Goal: Task Accomplishment & Management: Complete application form

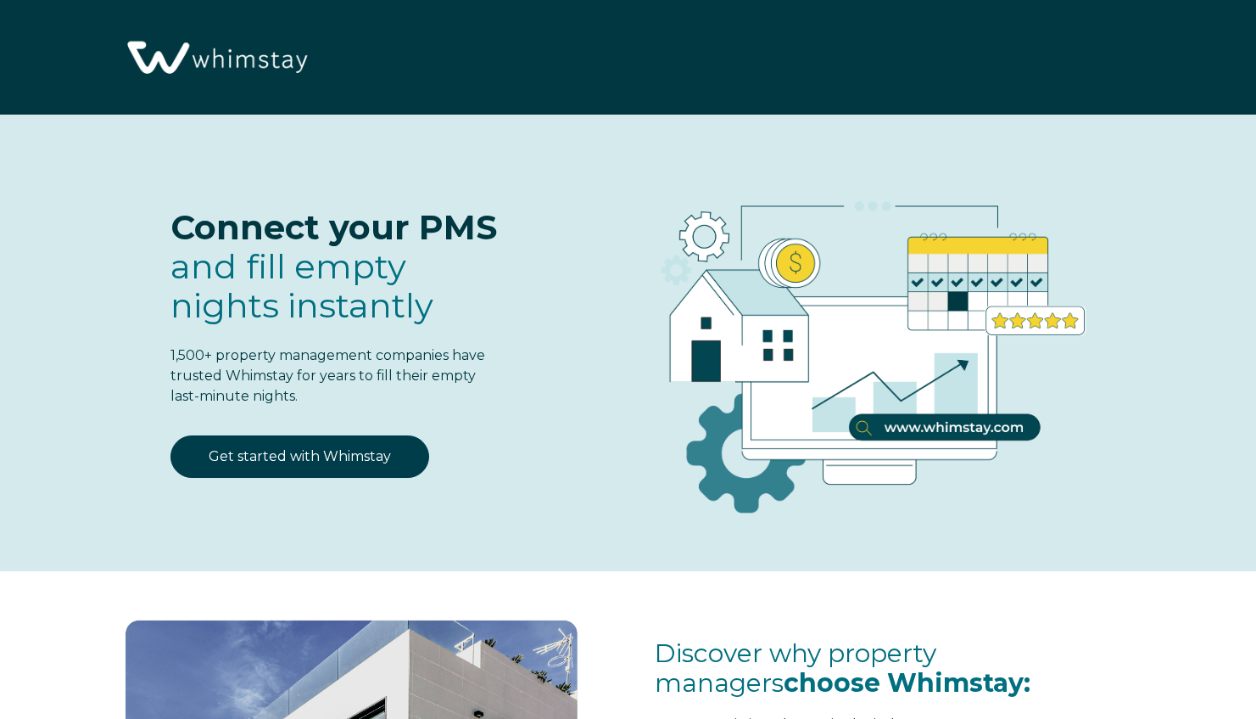
select select "US"
select select "Standard"
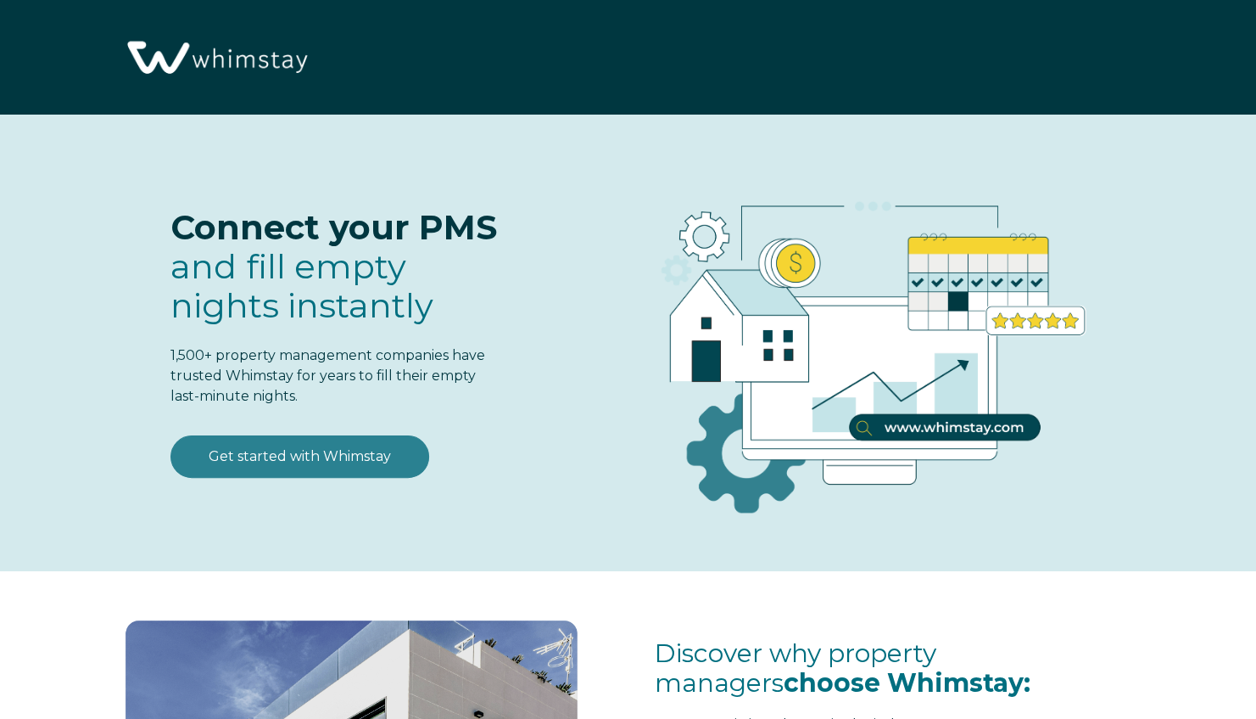
click at [324, 461] on link "Get started with Whimstay" at bounding box center [300, 456] width 259 height 42
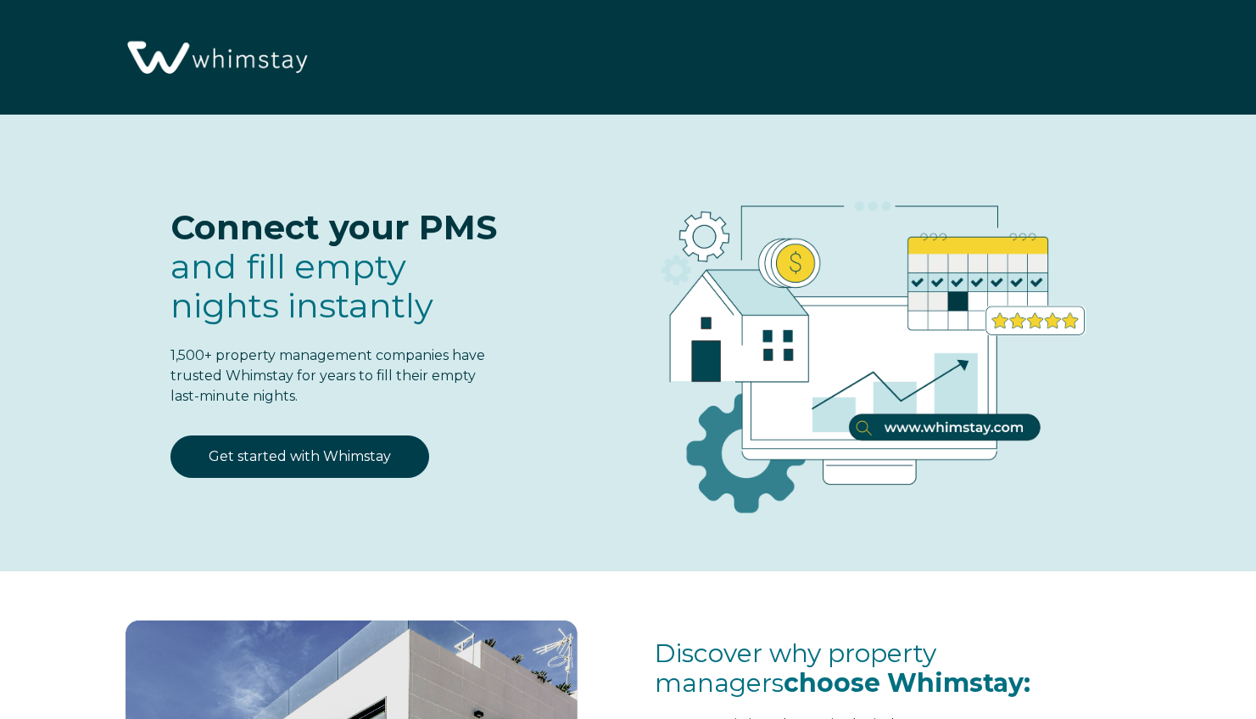
scroll to position [2068, 0]
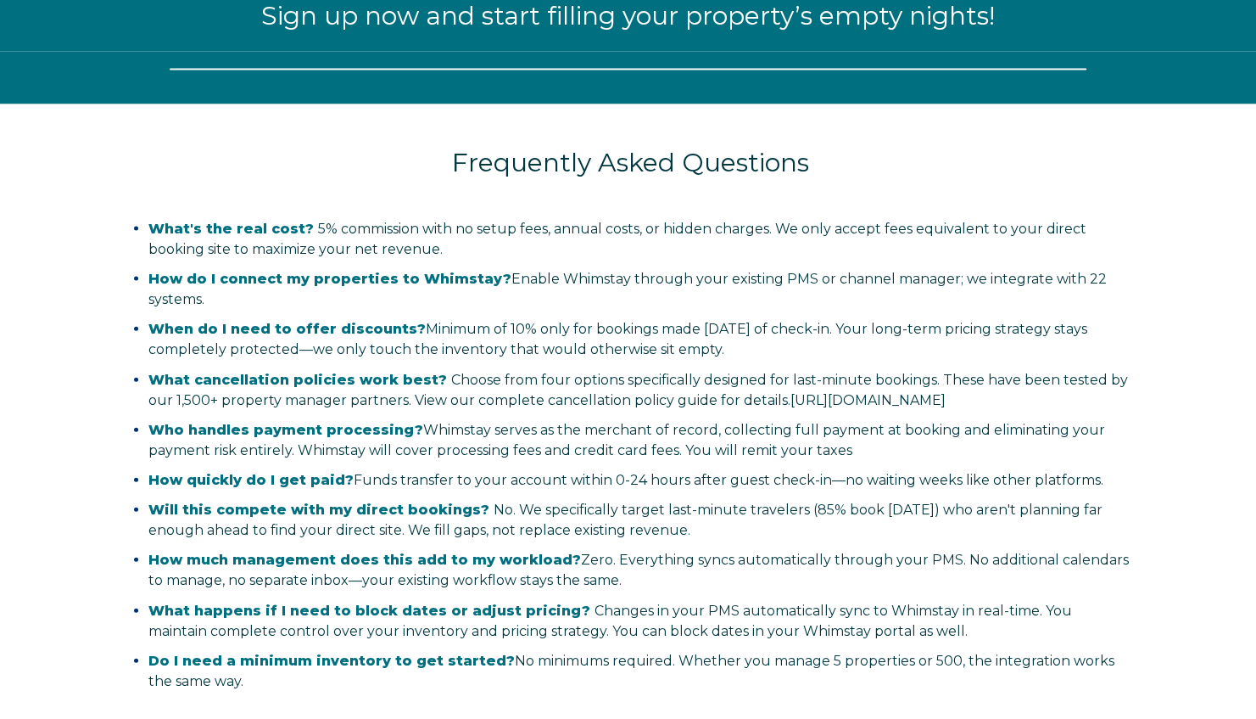
select select "US"
select select "Standard"
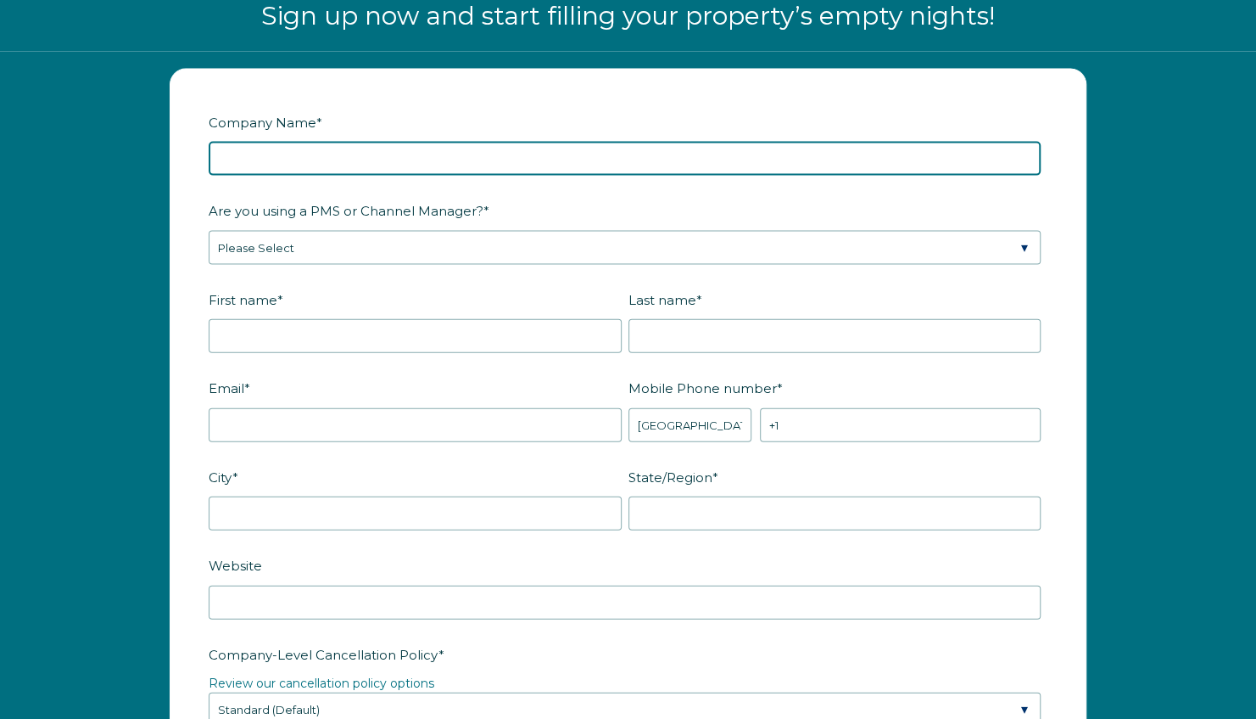
click at [376, 160] on input "Company Name *" at bounding box center [625, 159] width 832 height 34
type input "The [PERSON_NAME] Group, LLC"
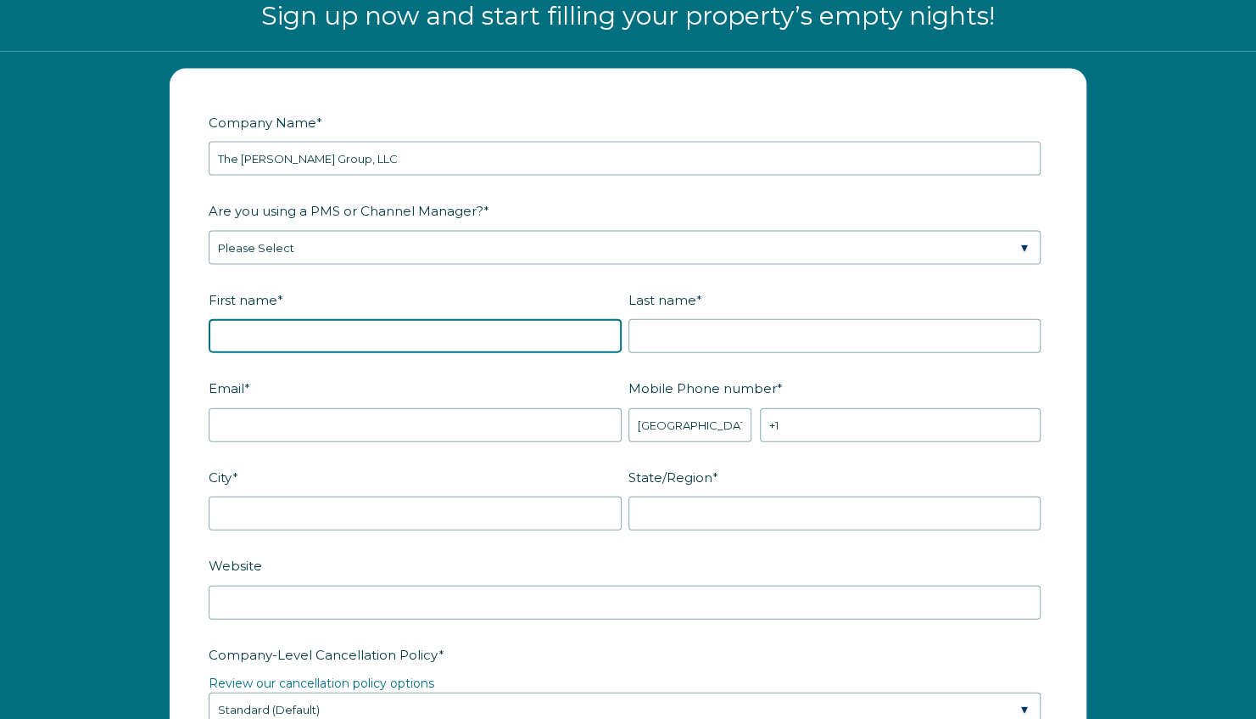
type input "Kristen Anja"
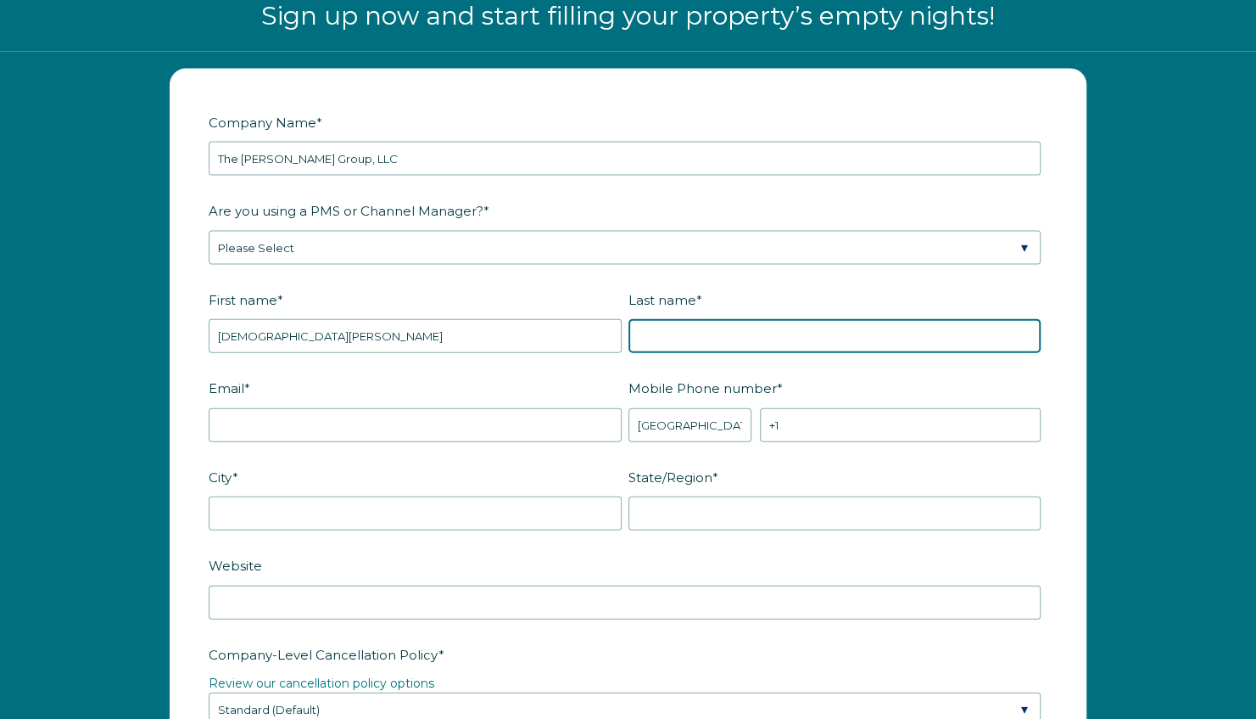
type input "Wynne"
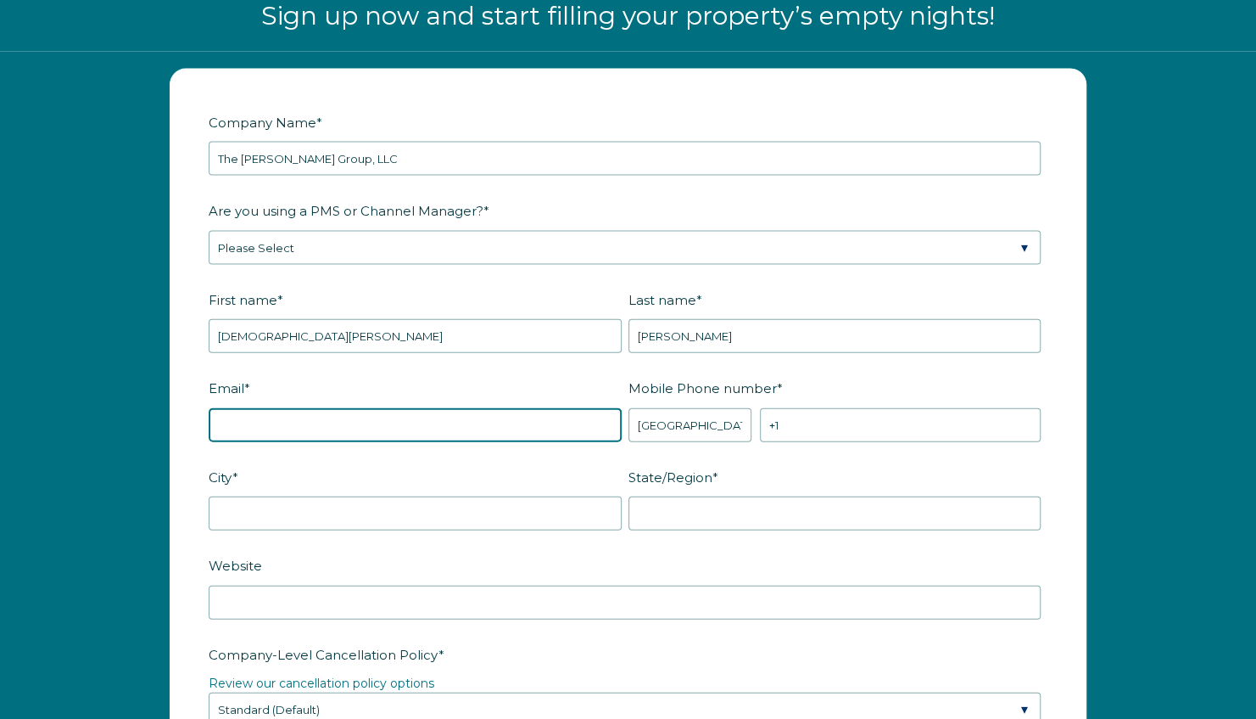
type input "[EMAIL_ADDRESS][DOMAIN_NAME]"
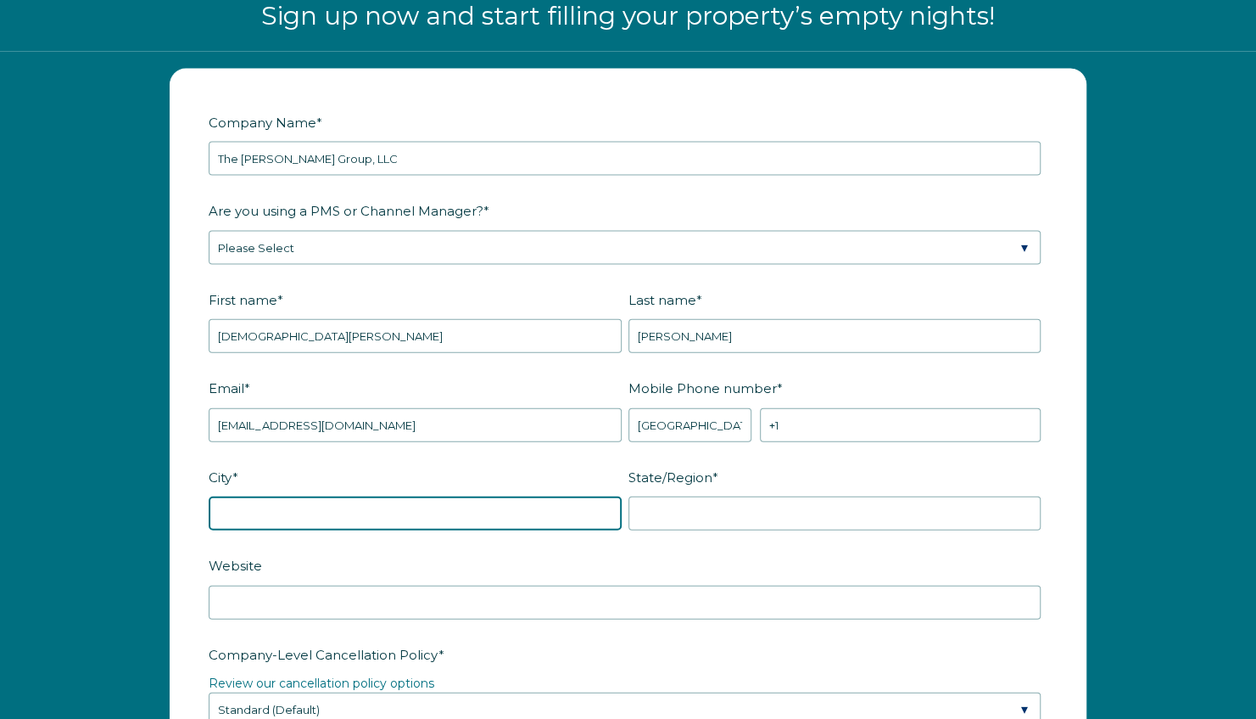
type input "Colorado Springs"
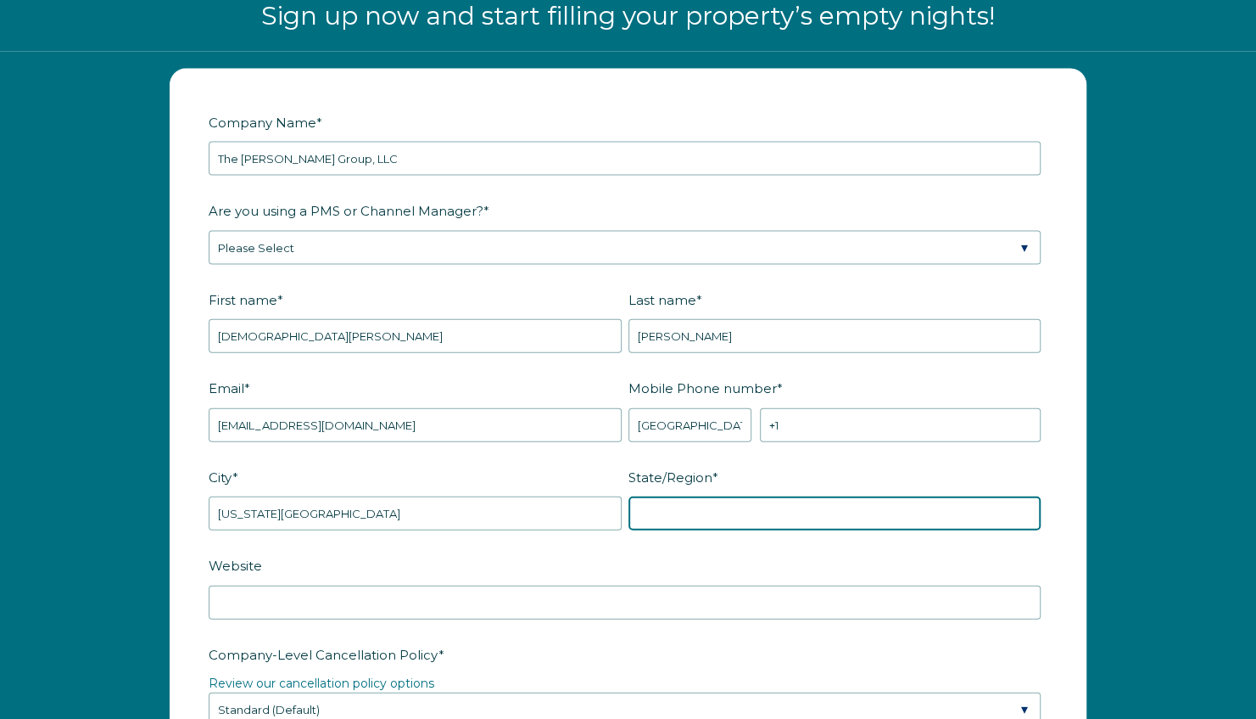
type input "CO"
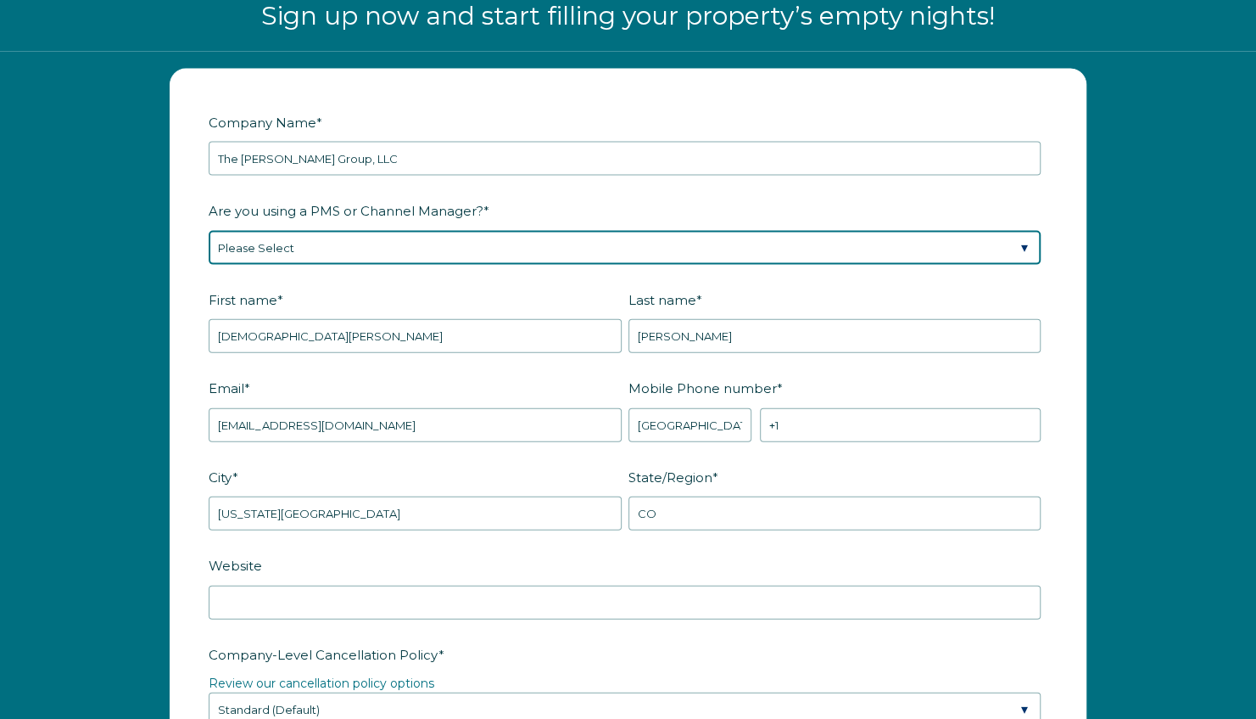
click at [307, 243] on select "Please Select Barefoot BookingPal Boost Brightside CiiRUS Escapia Guesty Hostaw…" at bounding box center [625, 248] width 832 height 34
select select "OwnerRez"
click at [209, 231] on select "Please Select Barefoot BookingPal Boost Brightside CiiRUS Escapia Guesty Hostaw…" at bounding box center [625, 248] width 832 height 34
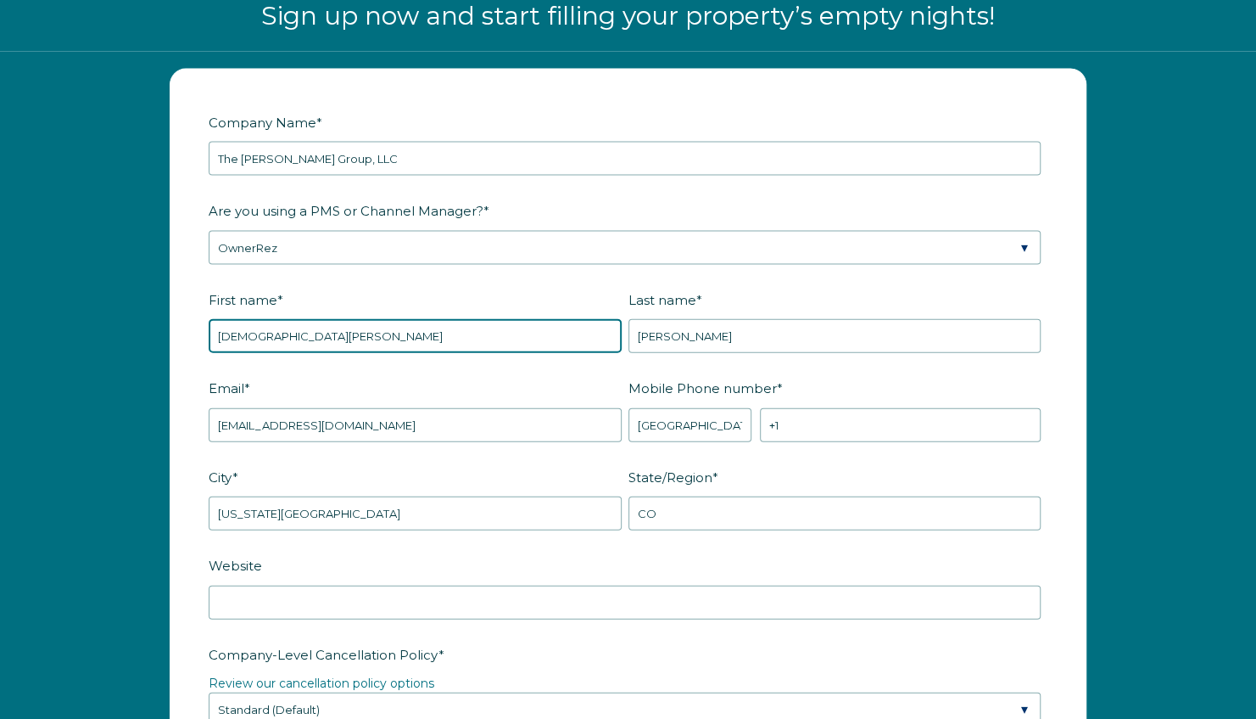
drag, startPoint x: 260, startPoint y: 332, endPoint x: 260, endPoint y: 356, distance: 24.6
click at [260, 356] on fieldset "First name * Kristen Anja Last name * Wynne" at bounding box center [628, 329] width 839 height 89
type input "Anja"
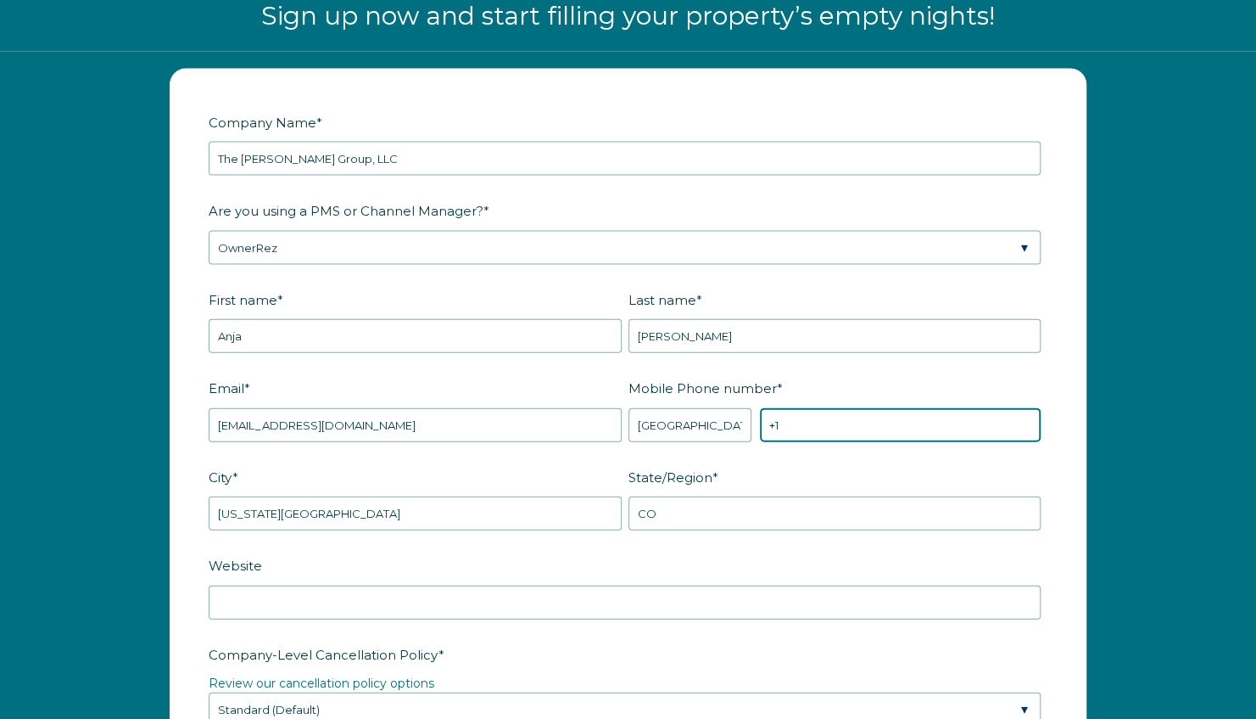
click at [823, 423] on input "+1" at bounding box center [900, 425] width 281 height 34
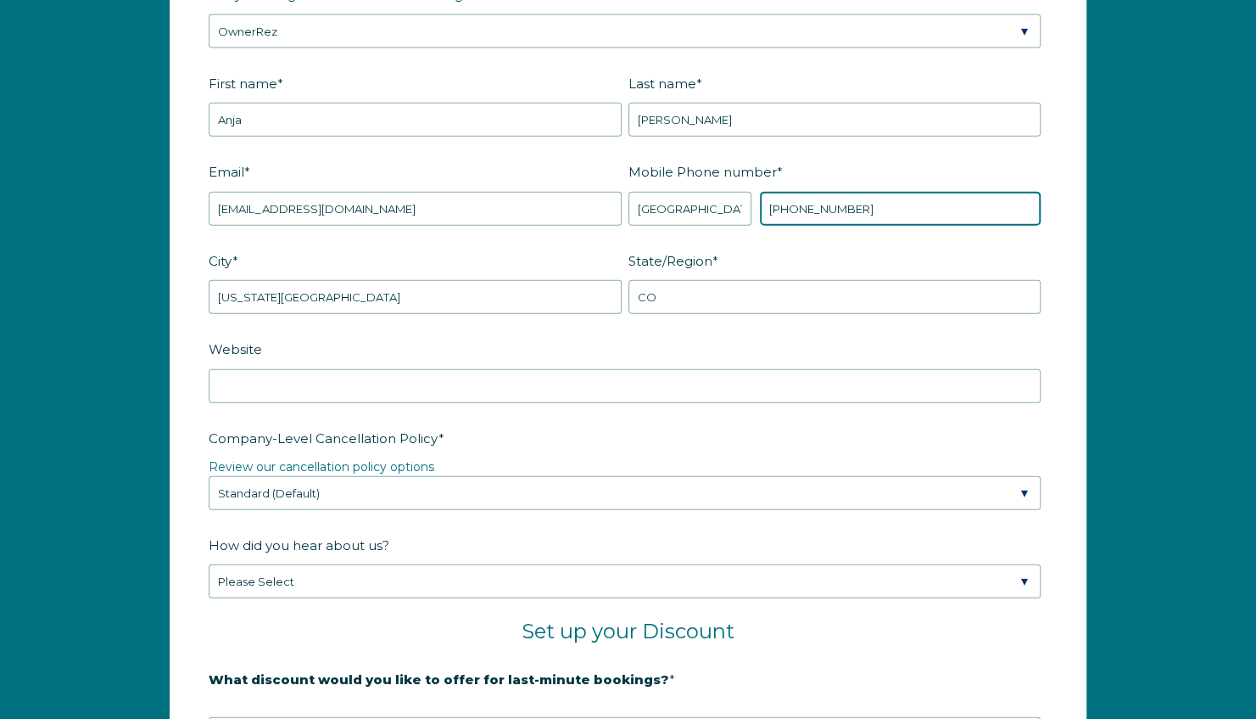
scroll to position [2408, 0]
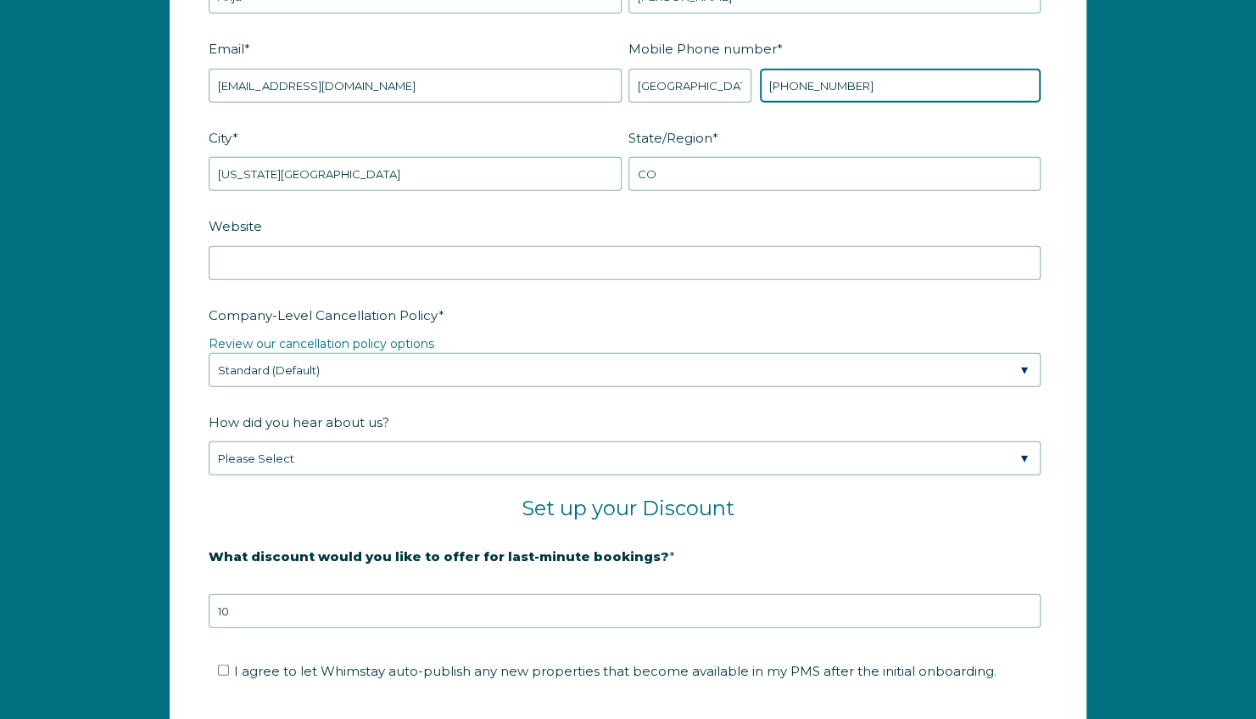
type input "+1 3750566"
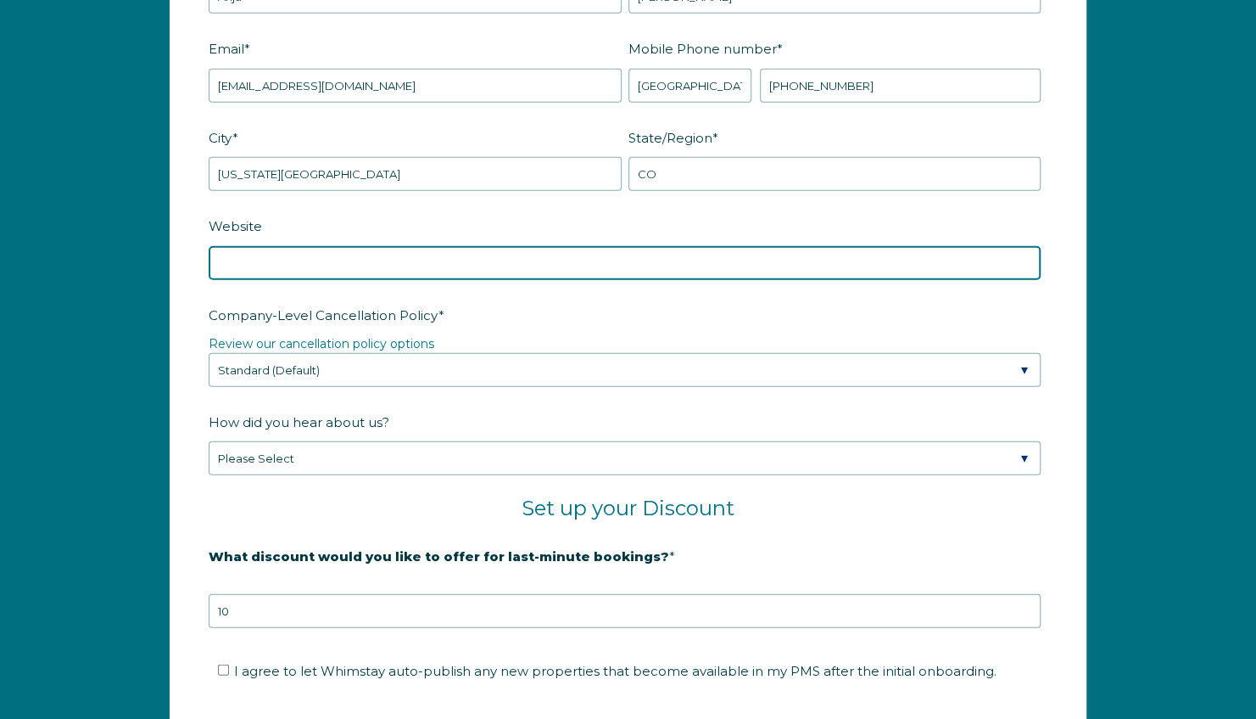
click at [300, 269] on input "Website" at bounding box center [625, 263] width 832 height 34
type input "[DOMAIN_NAME]"
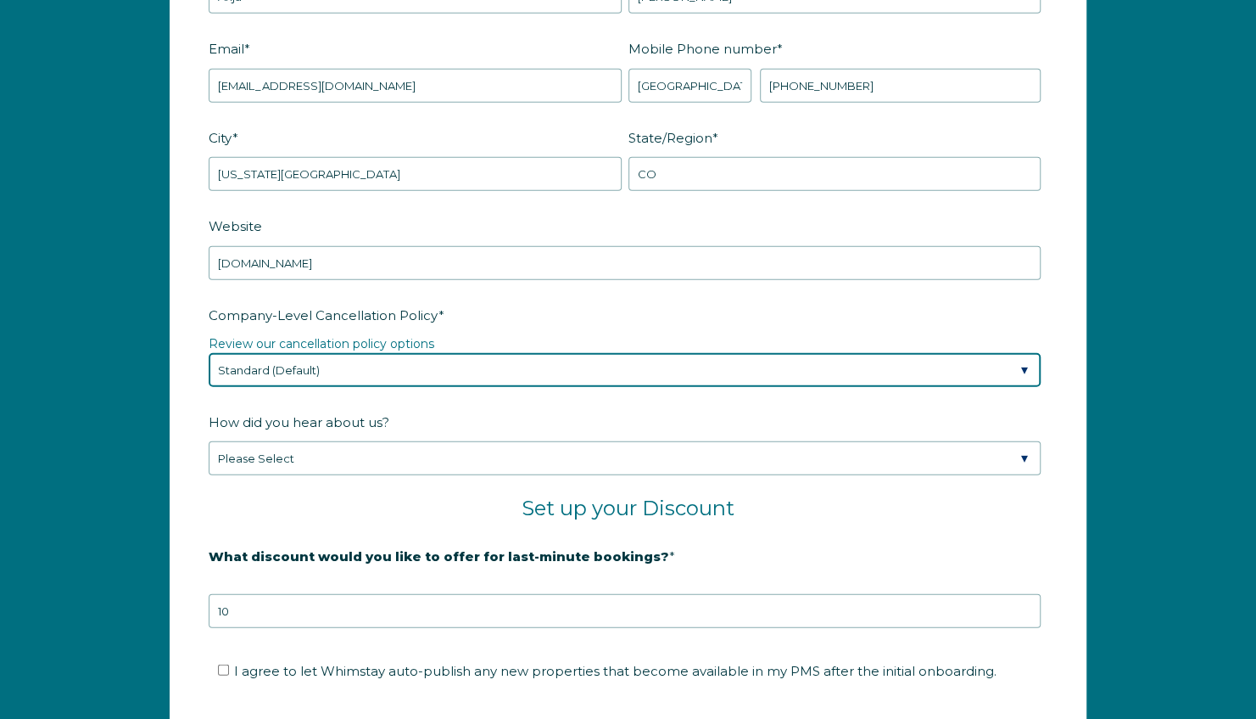
click at [360, 365] on select "Please Select Partial Standard (Default) Moderate Strict" at bounding box center [625, 370] width 832 height 34
select select "Moderate"
click at [209, 353] on select "Please Select Partial Standard (Default) Moderate Strict" at bounding box center [625, 370] width 832 height 34
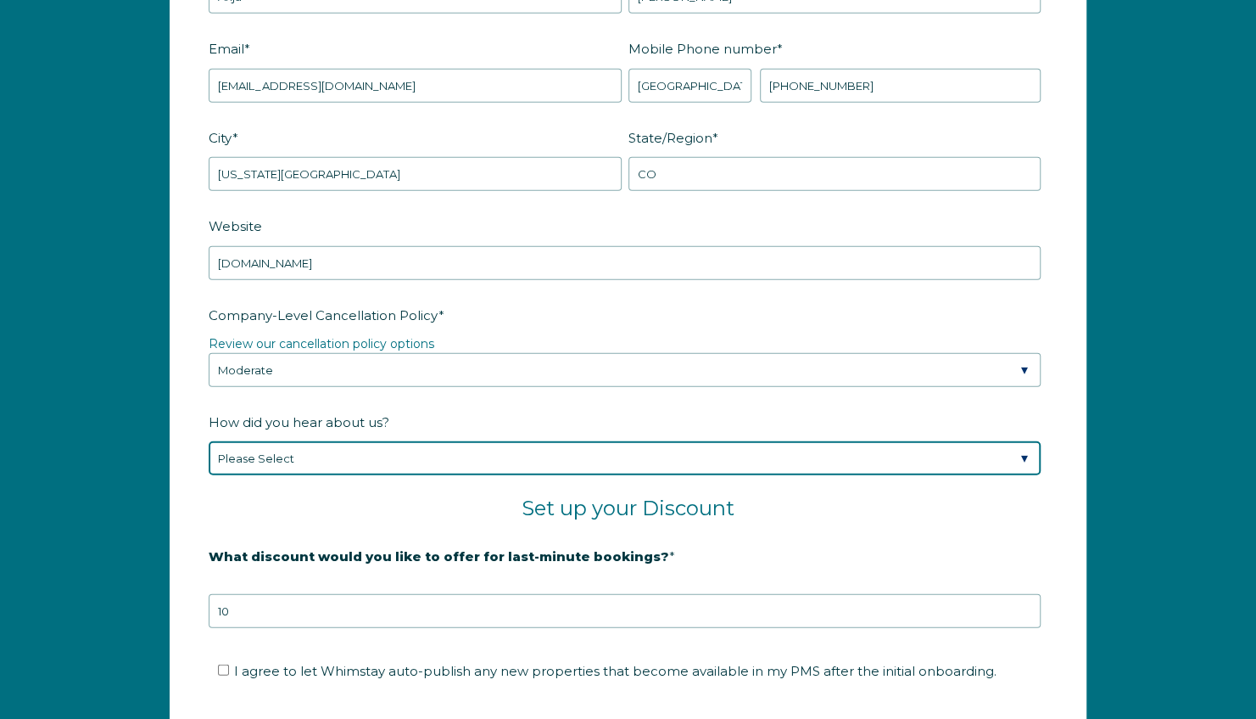
click at [302, 455] on select "Please Select Found Whimstay through a Google search Direct outreach from a Whi…" at bounding box center [625, 458] width 832 height 34
select select "Referral from a Friend"
click at [209, 441] on select "Please Select Found Whimstay through a Google search Direct outreach from a Whi…" at bounding box center [625, 458] width 832 height 34
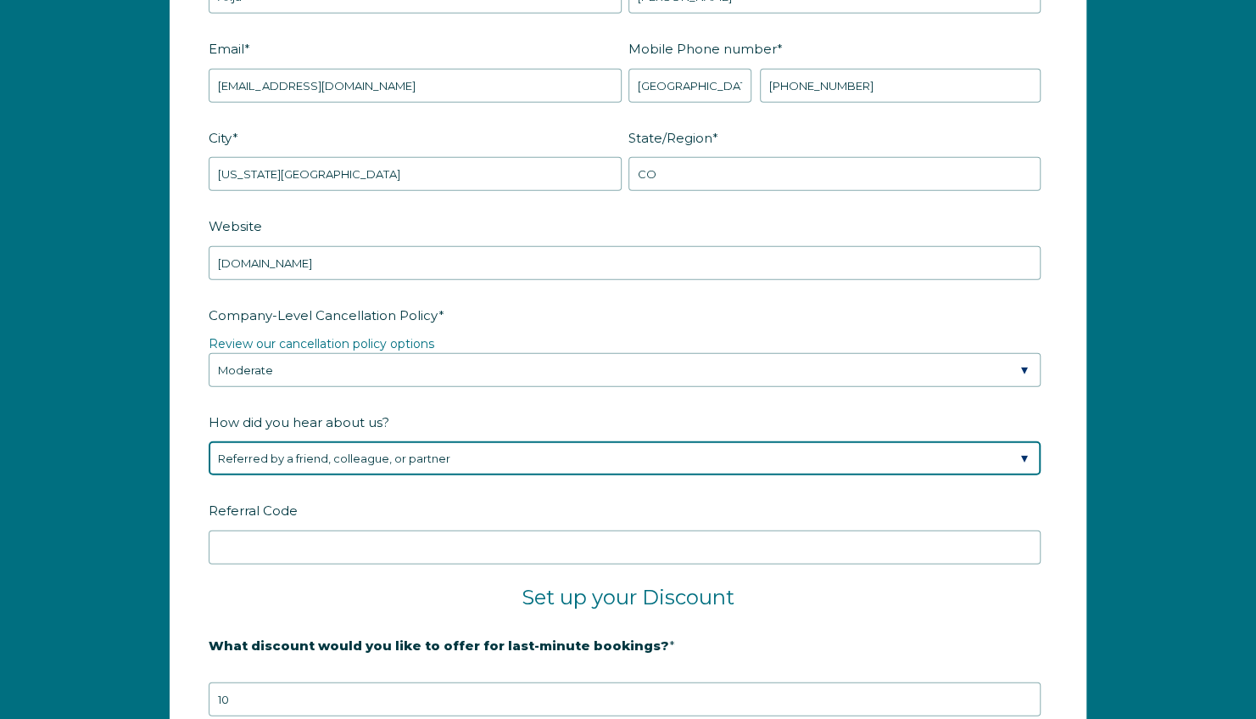
scroll to position [2662, 0]
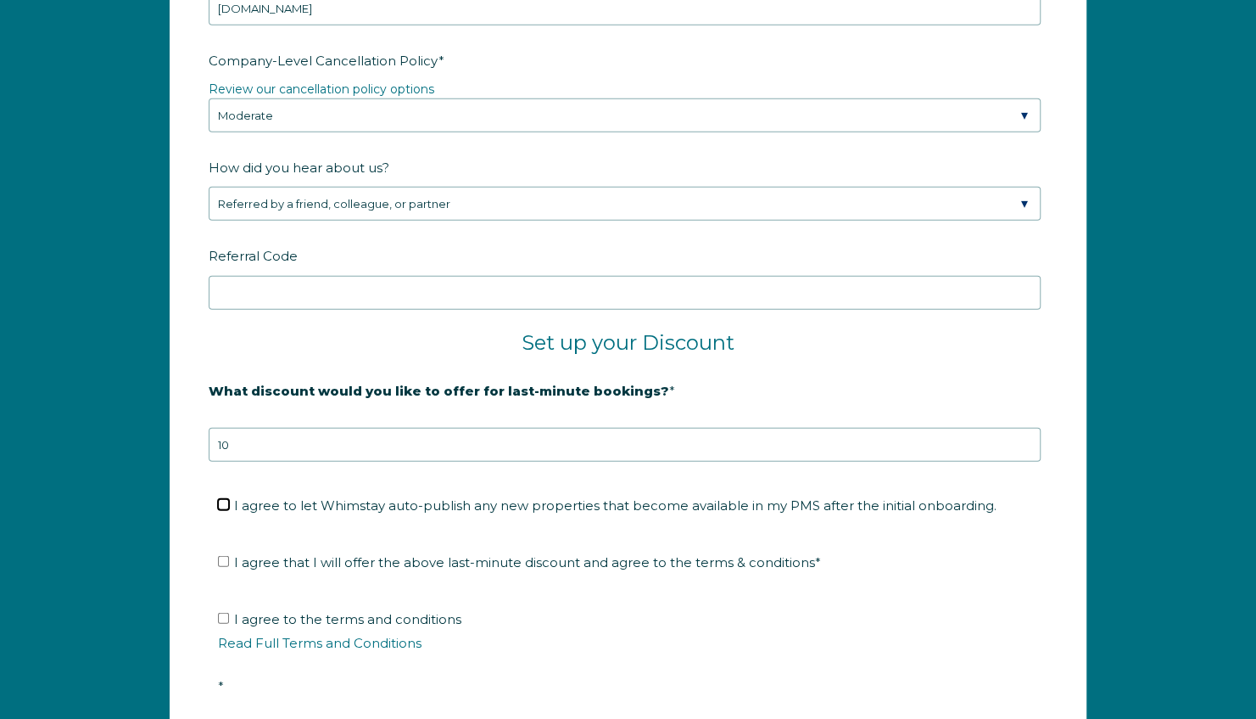
click at [227, 499] on input "I agree to let Whimstay auto-publish any new properties that become available i…" at bounding box center [223, 504] width 11 height 11
checkbox input "true"
click at [216, 553] on ul "I agree that I will offer the above last-minute discount and agree to the terms…" at bounding box center [625, 562] width 832 height 27
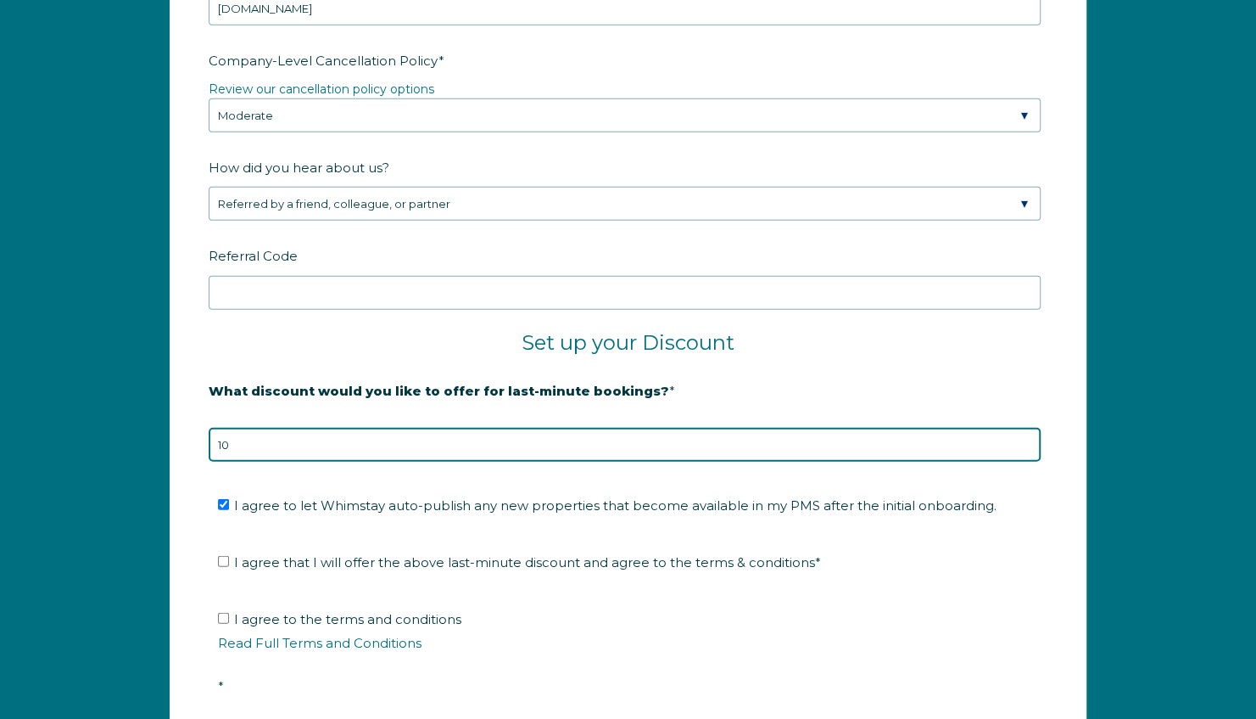
click at [266, 437] on input "10" at bounding box center [625, 445] width 832 height 34
click at [1028, 431] on input "11" at bounding box center [625, 445] width 832 height 34
click at [1024, 443] on input "10" at bounding box center [625, 445] width 832 height 34
click at [1024, 443] on input "9" at bounding box center [625, 445] width 832 height 34
click at [1024, 443] on input "8" at bounding box center [625, 445] width 832 height 34
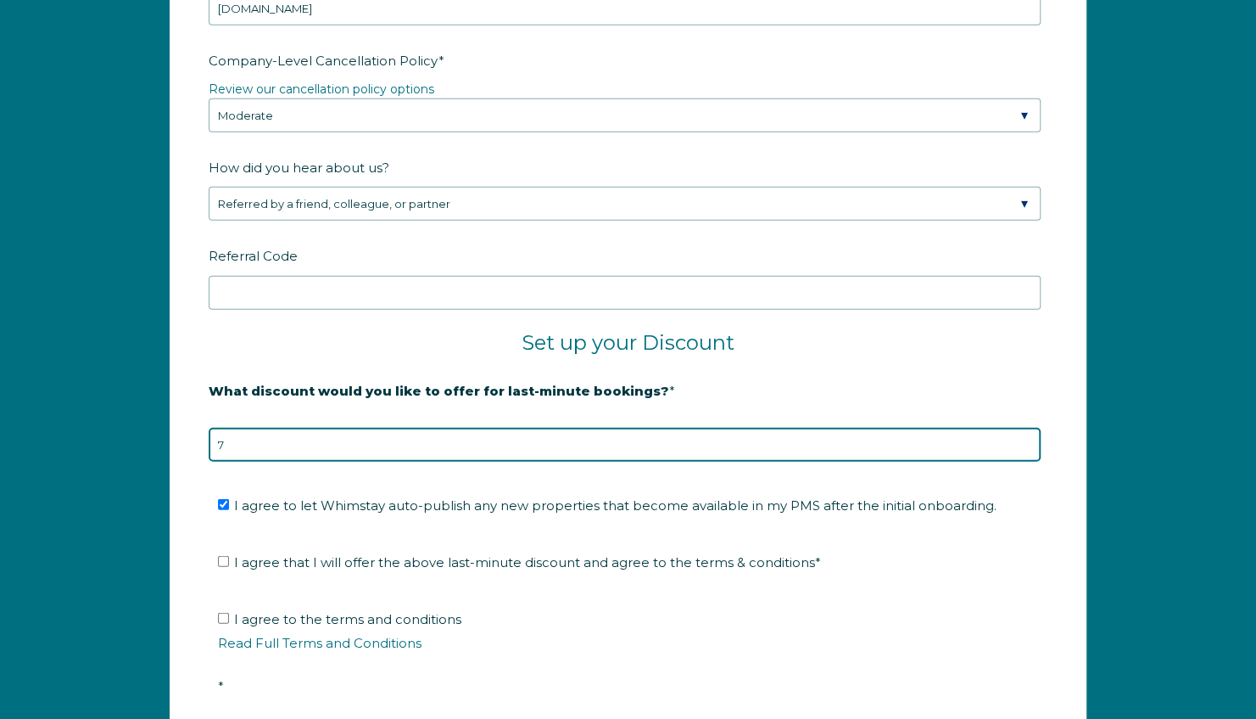
click at [1024, 443] on input "7" at bounding box center [625, 445] width 832 height 34
click at [1024, 443] on input "6" at bounding box center [625, 445] width 832 height 34
click at [1024, 443] on input "5" at bounding box center [625, 445] width 832 height 34
click at [1024, 443] on input "4" at bounding box center [625, 445] width 832 height 34
click at [1024, 443] on input "3" at bounding box center [625, 445] width 832 height 34
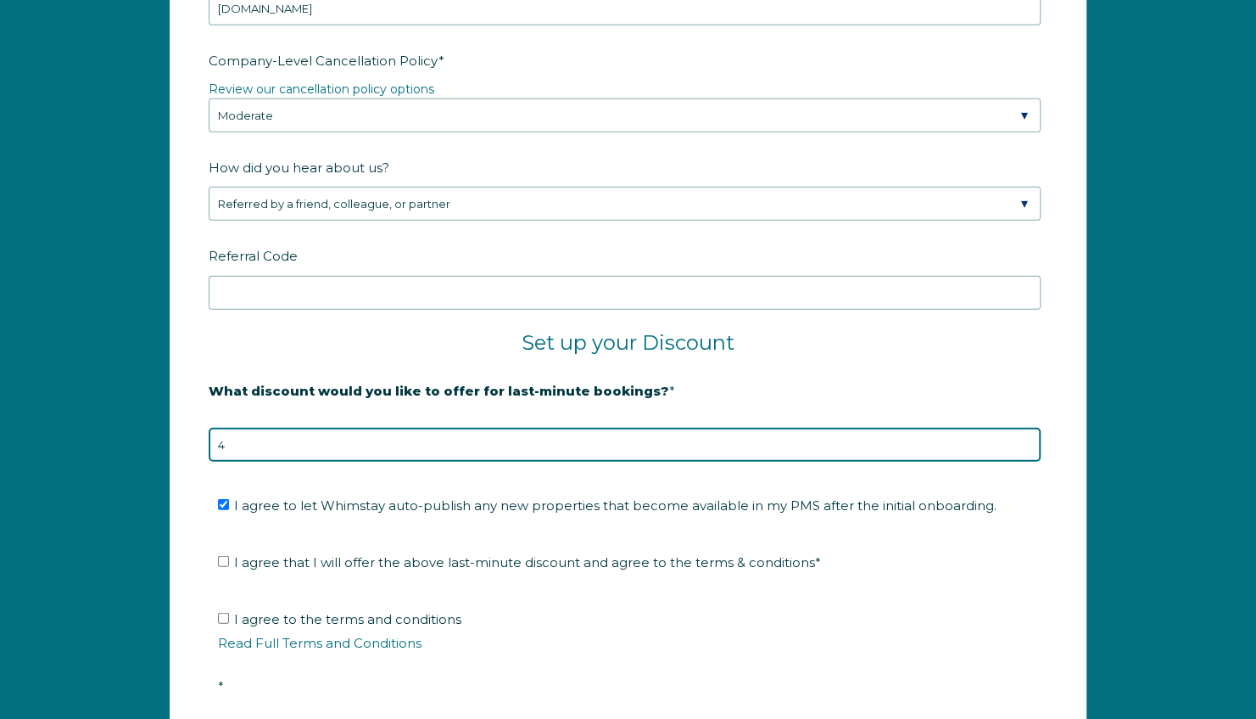
click at [1027, 434] on input "4" at bounding box center [625, 445] width 832 height 34
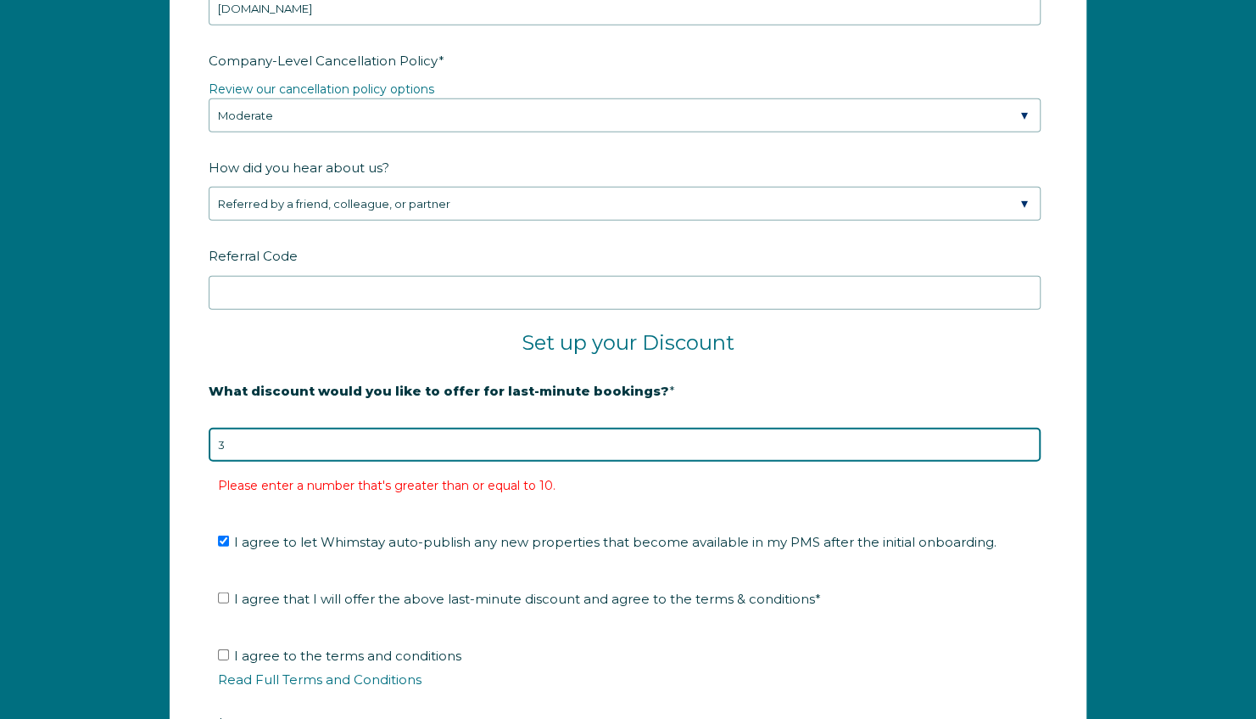
click at [1028, 441] on input "3" at bounding box center [625, 445] width 832 height 34
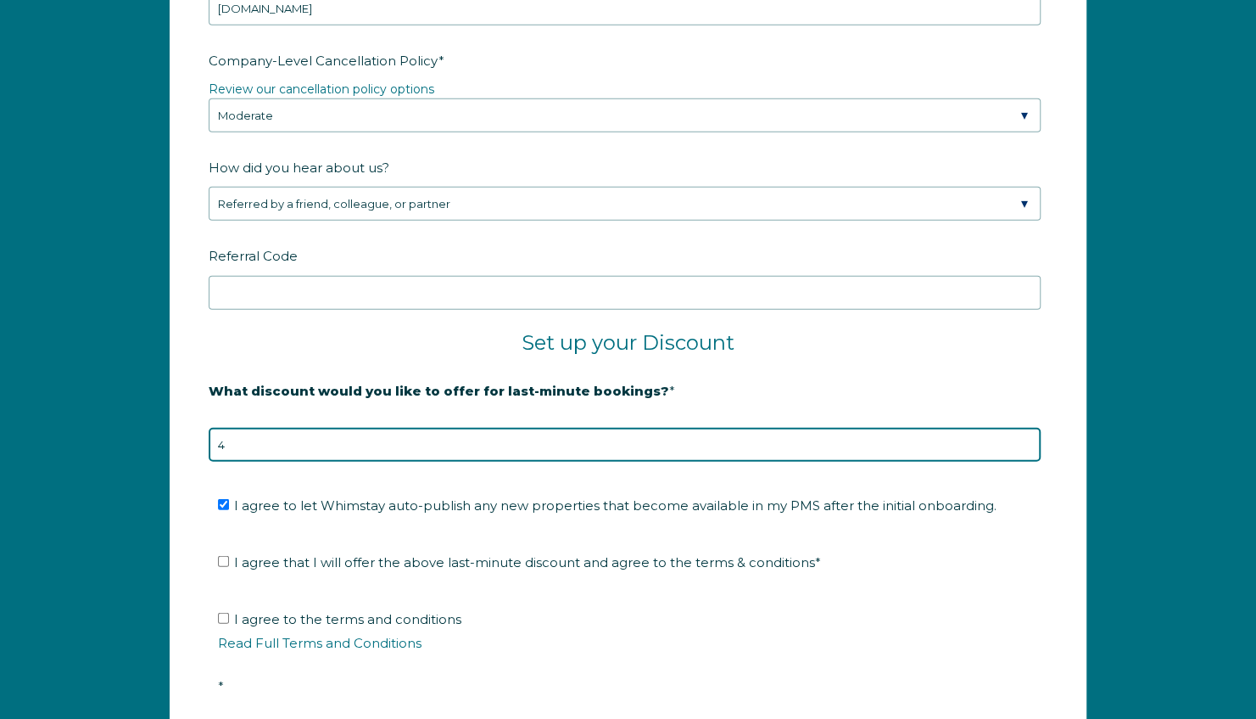
click at [1026, 431] on input "4" at bounding box center [625, 445] width 832 height 34
click at [1026, 431] on input "5" at bounding box center [625, 445] width 832 height 34
click at [1026, 431] on input "6" at bounding box center [625, 445] width 832 height 34
click at [1026, 431] on input "7" at bounding box center [625, 445] width 832 height 34
click at [1026, 431] on input "8" at bounding box center [625, 445] width 832 height 34
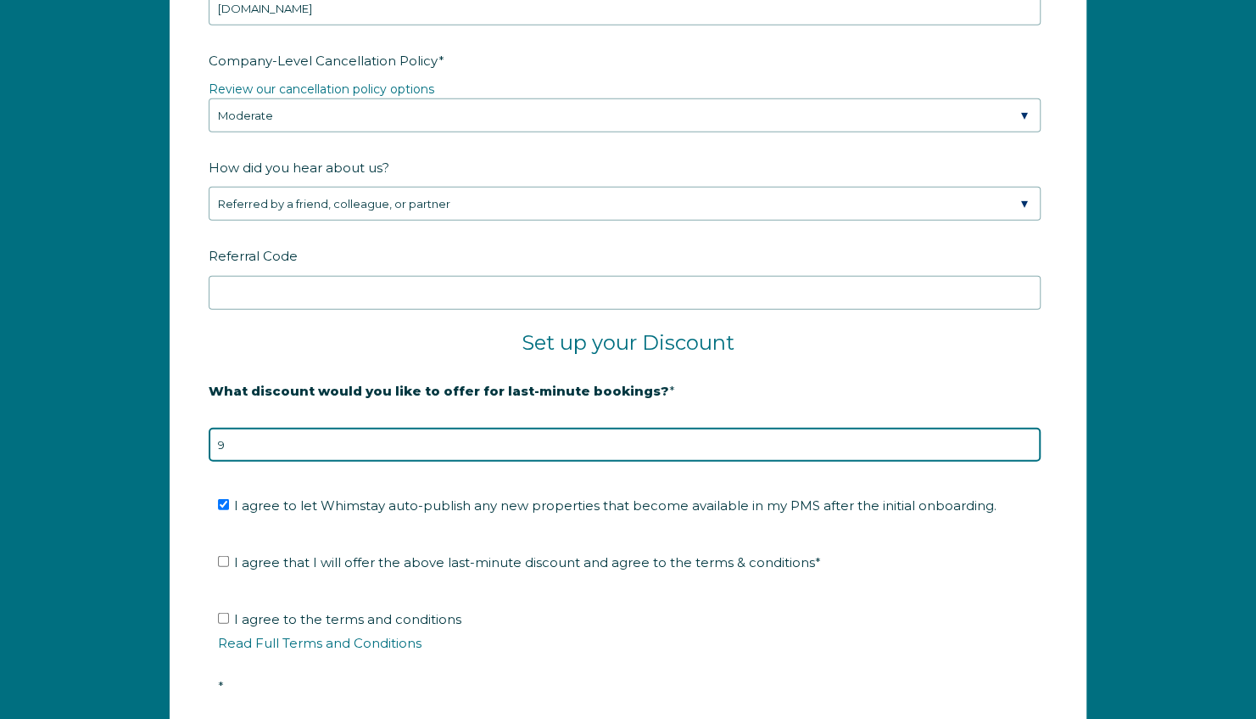
click at [1026, 431] on input "9" at bounding box center [625, 445] width 832 height 34
type input "10"
click at [1026, 431] on input "10" at bounding box center [625, 445] width 832 height 34
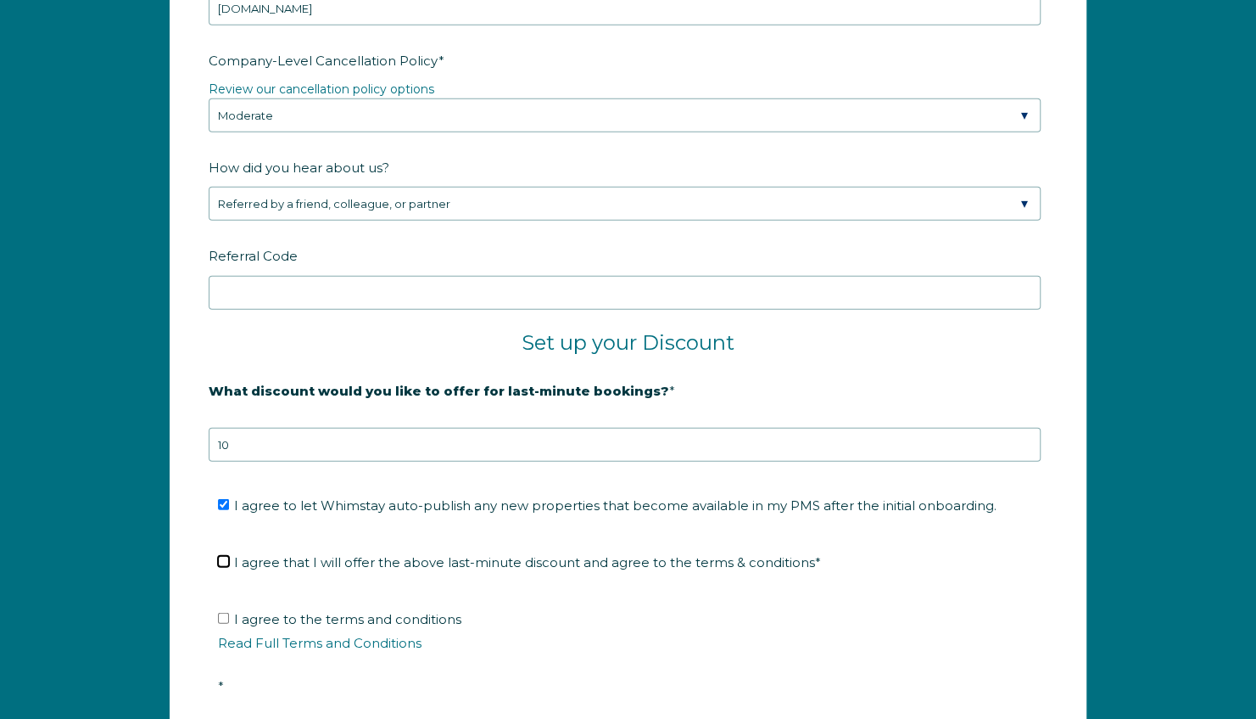
drag, startPoint x: 223, startPoint y: 550, endPoint x: 221, endPoint y: 597, distance: 47.5
click at [222, 556] on input "I agree that I will offer the above last-minute discount and agree to the terms…" at bounding box center [223, 561] width 11 height 11
checkbox input "true"
click at [225, 613] on input "I agree to the terms and conditions Read Full Terms and Conditions *" at bounding box center [223, 618] width 11 height 11
checkbox input "true"
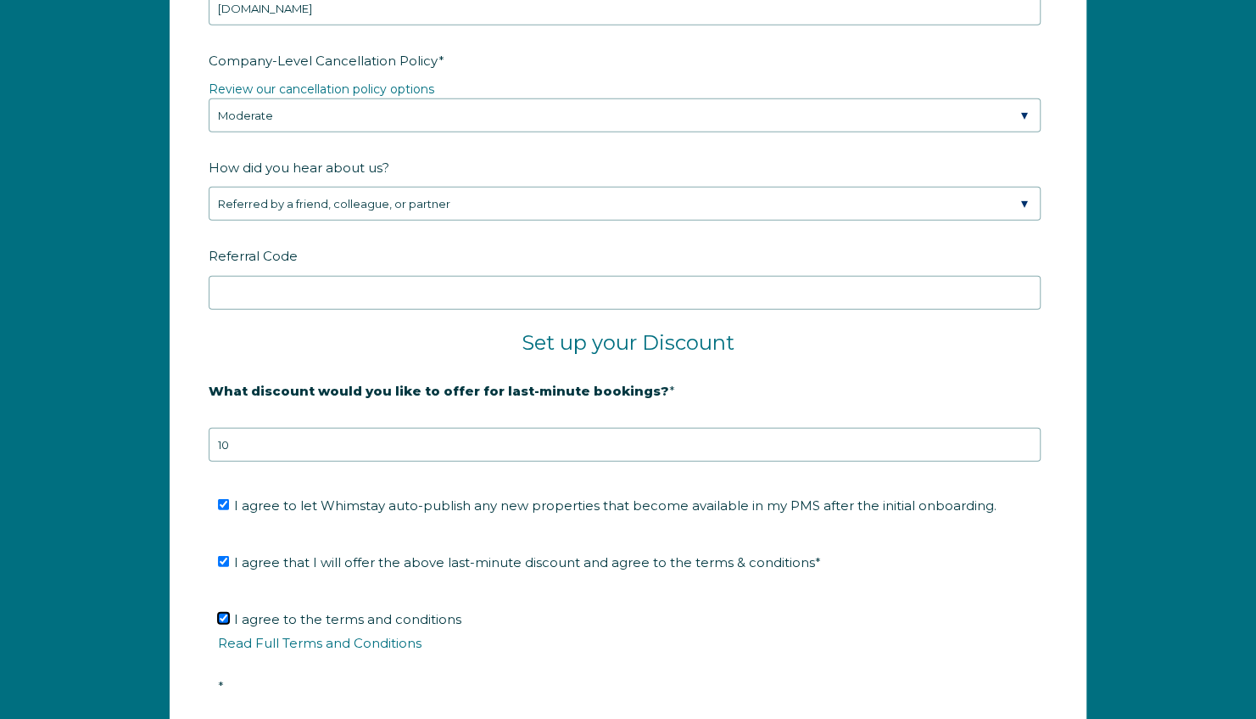
scroll to position [3086, 0]
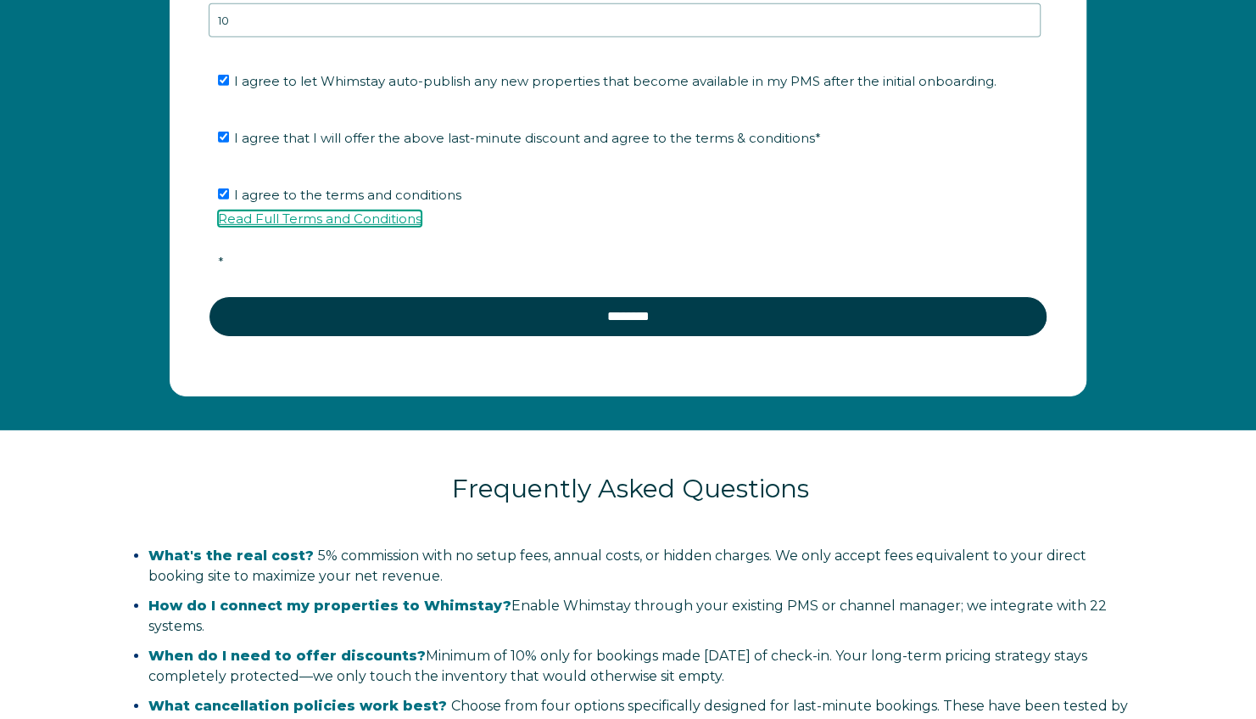
click at [289, 210] on link "Read Full Terms and Conditions" at bounding box center [320, 218] width 204 height 16
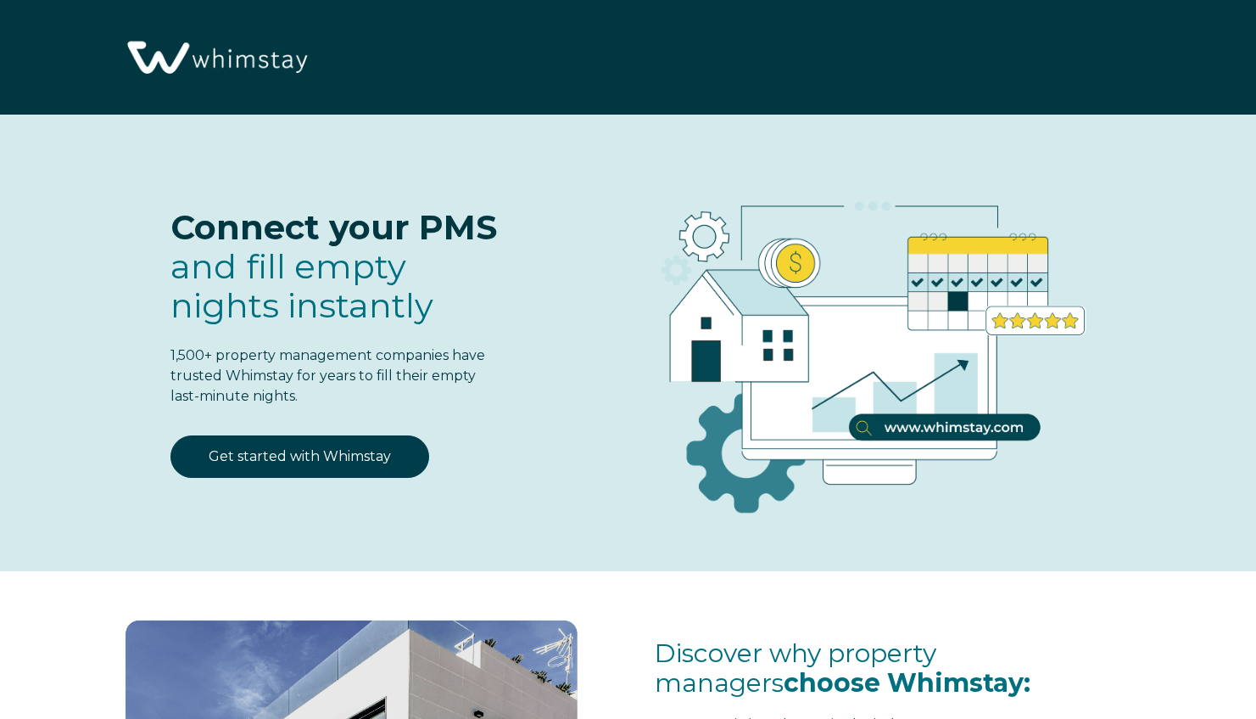
select select "US"
select select "Standard"
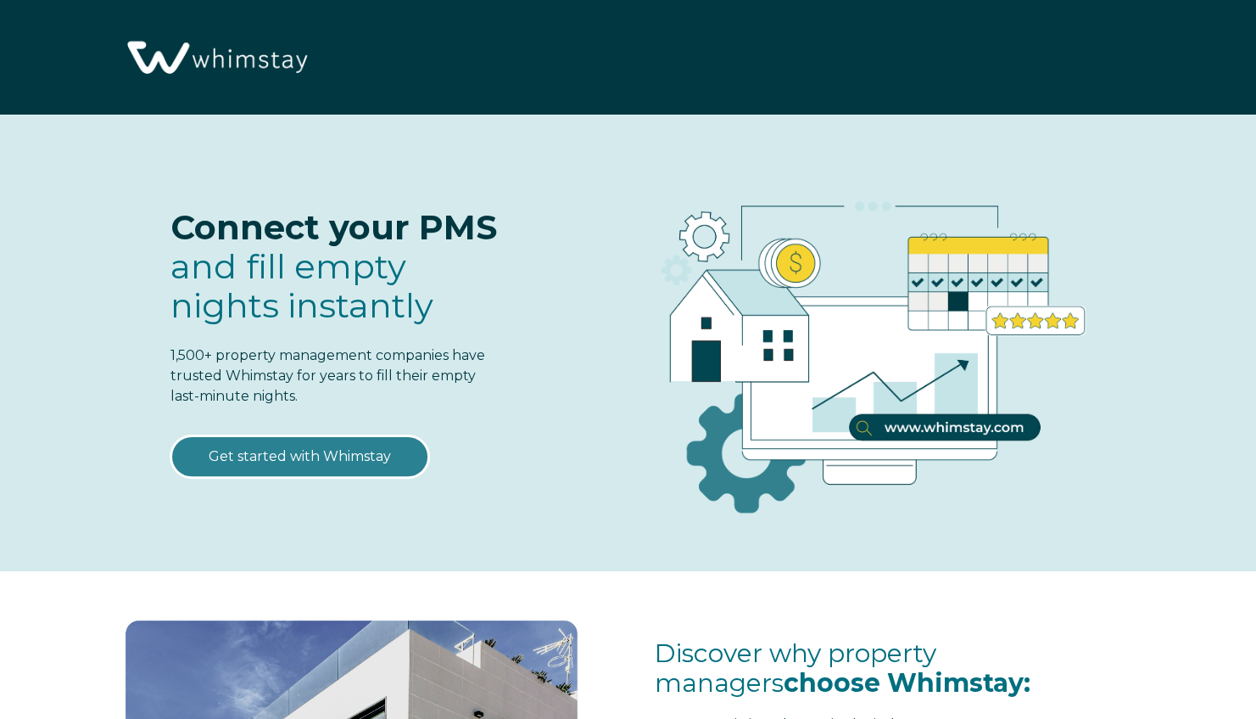
click at [263, 457] on link "Get started with Whimstay" at bounding box center [300, 456] width 259 height 42
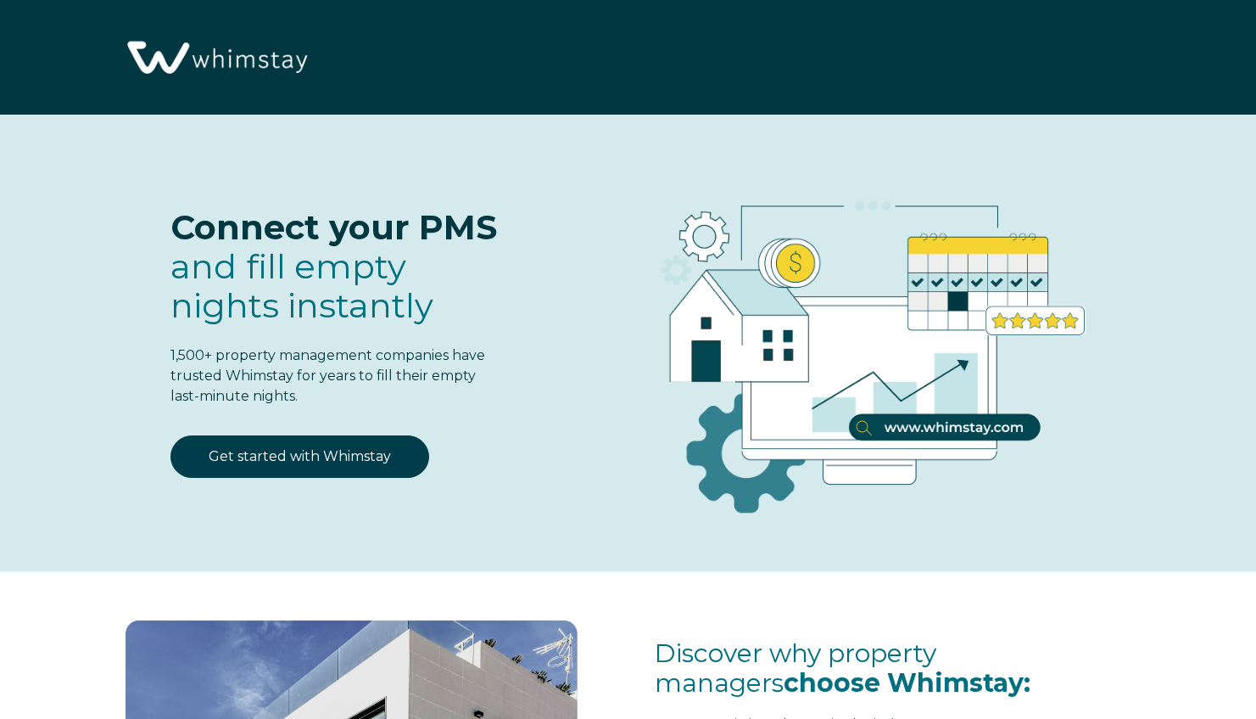
scroll to position [2068, 0]
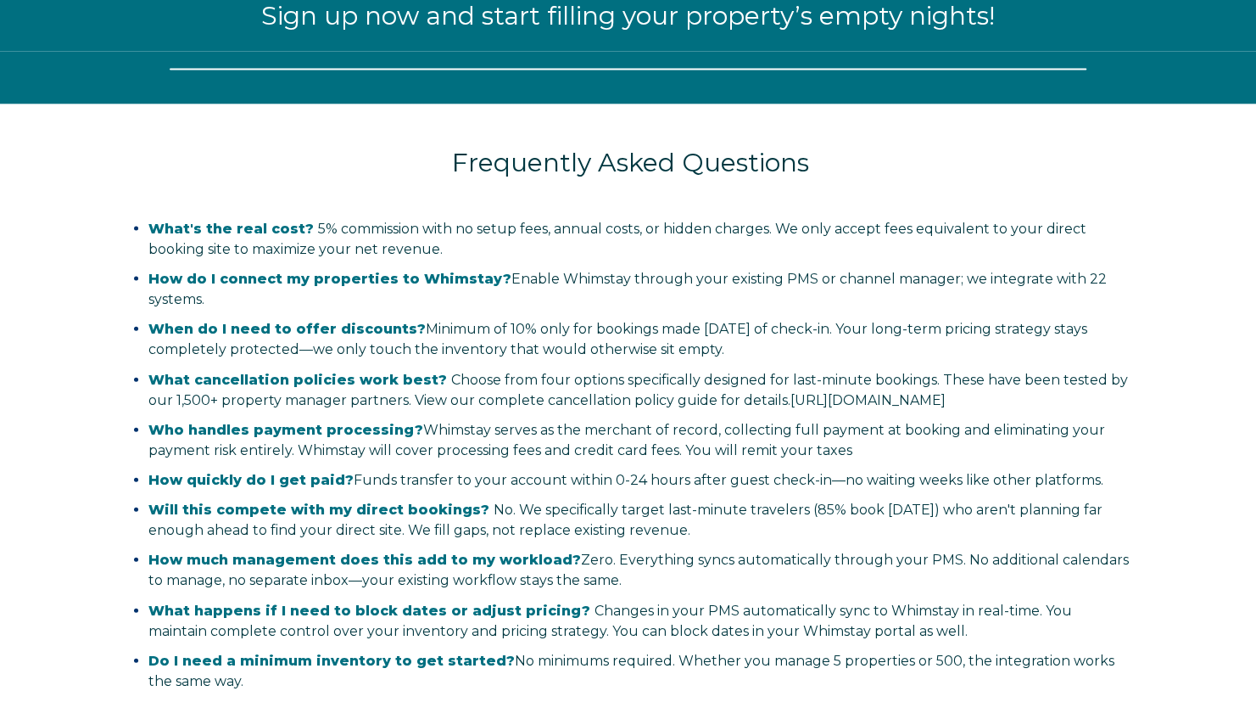
select select "US"
select select "Standard"
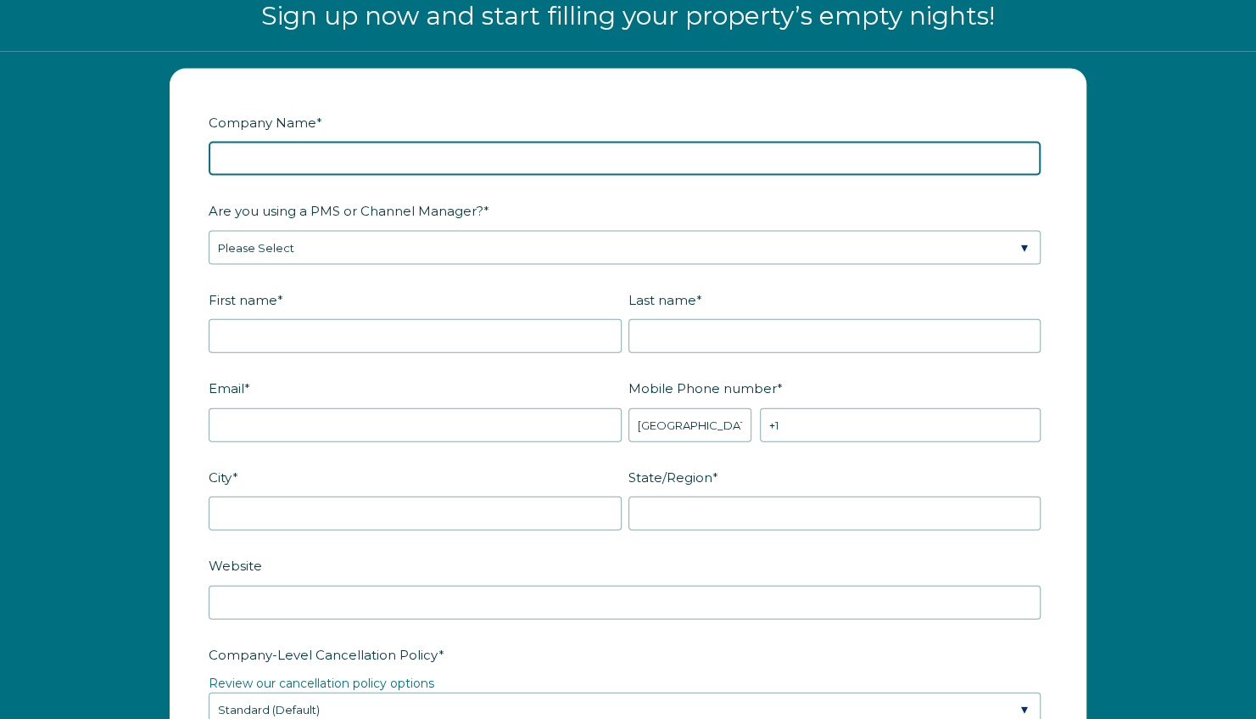
click at [314, 159] on input "Company Name *" at bounding box center [625, 159] width 832 height 34
type input "The [PERSON_NAME] Group, LLC"
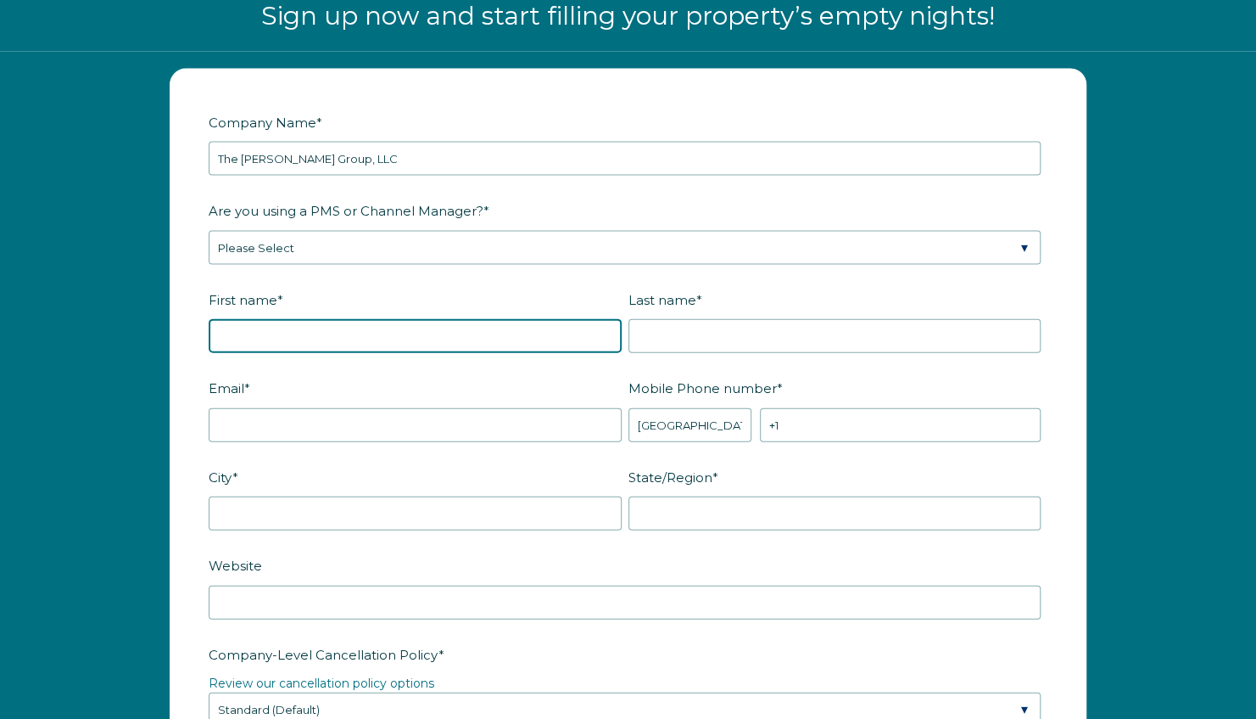
type input "Anja"
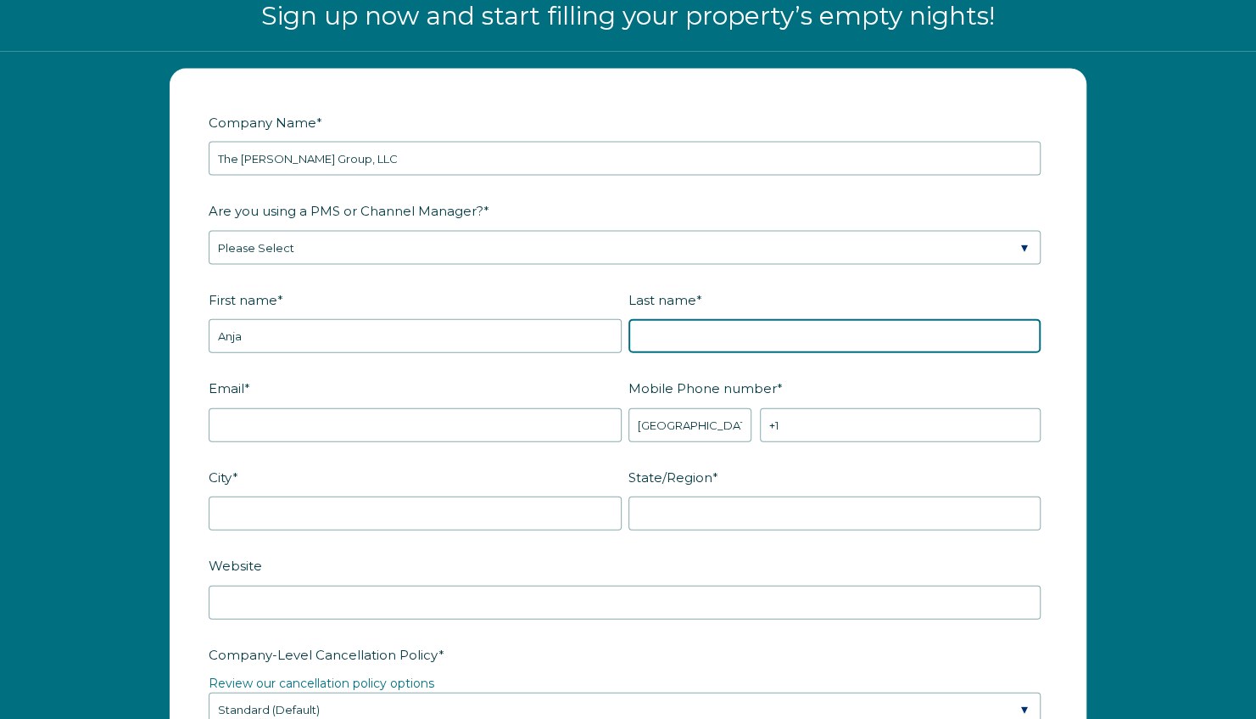
type input "Wynne"
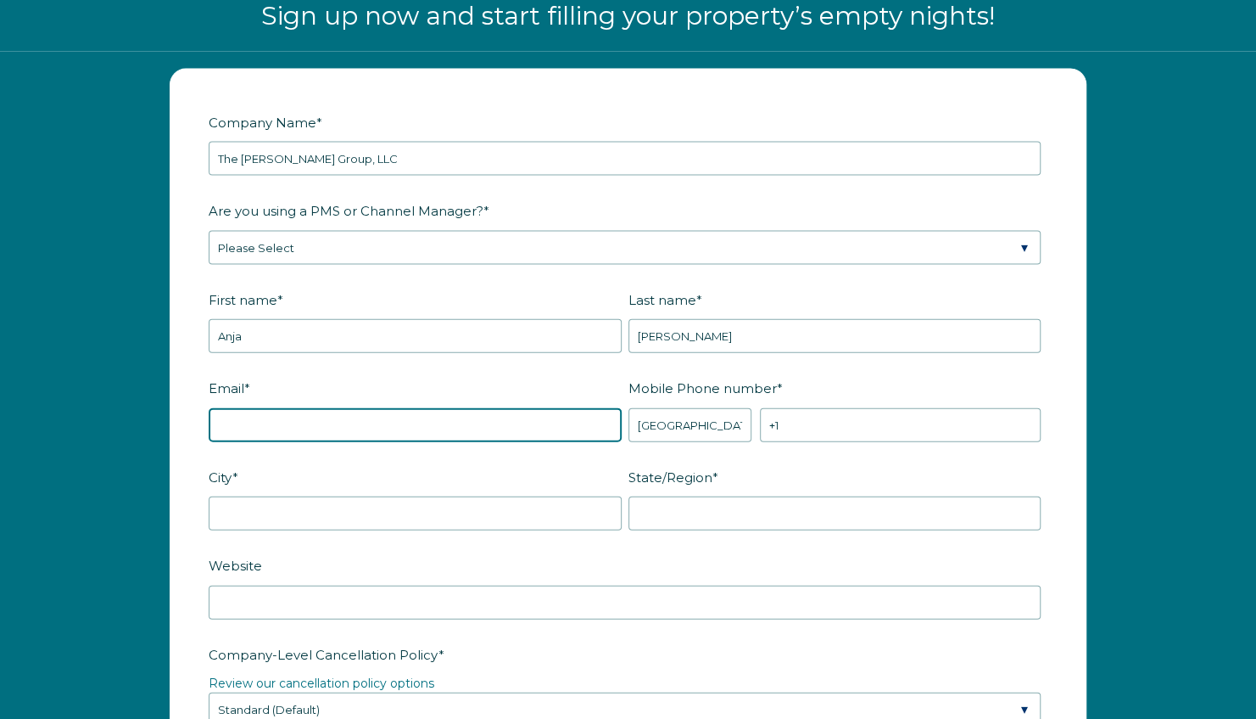
type input "wynnemtnliving@gmail.com"
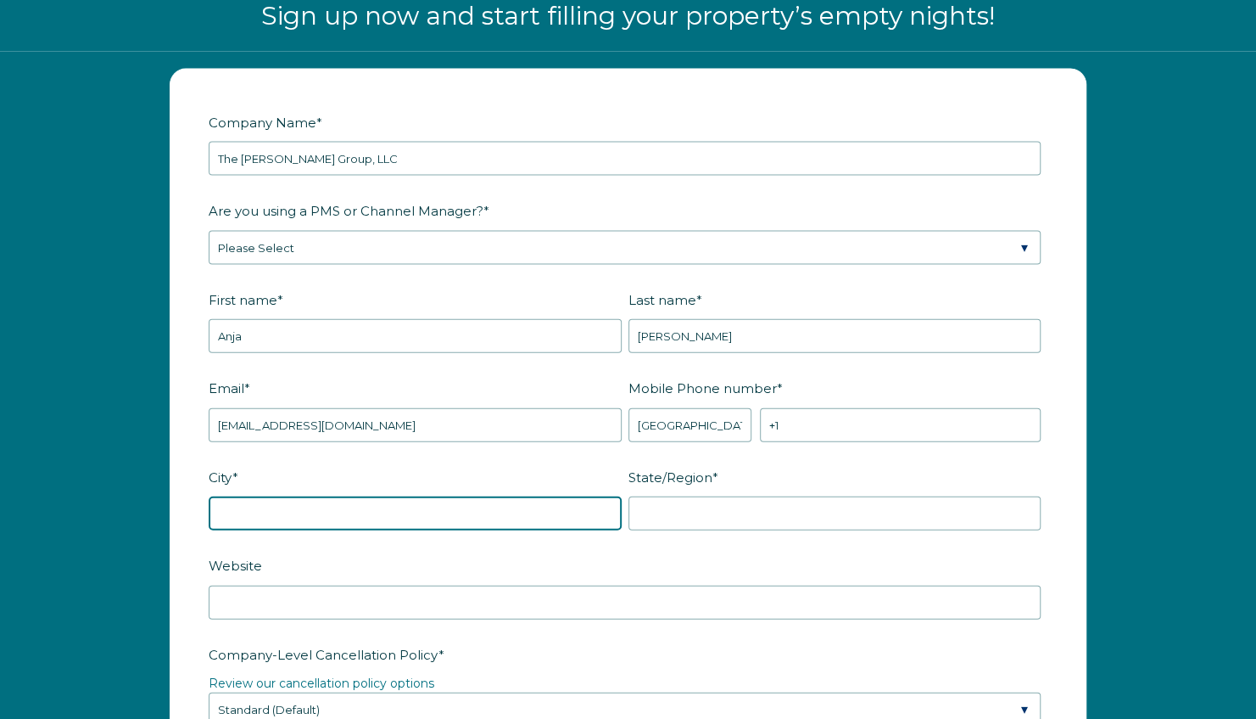
type input "Colorado Springs"
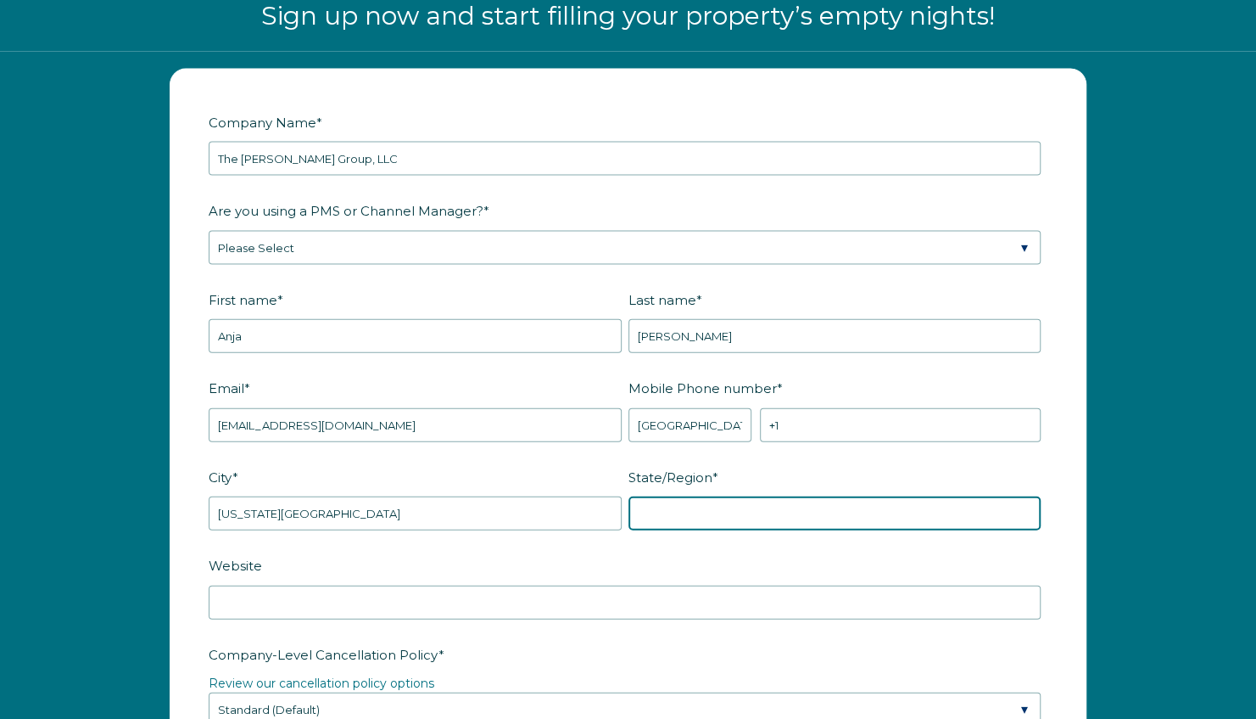
type input "CO"
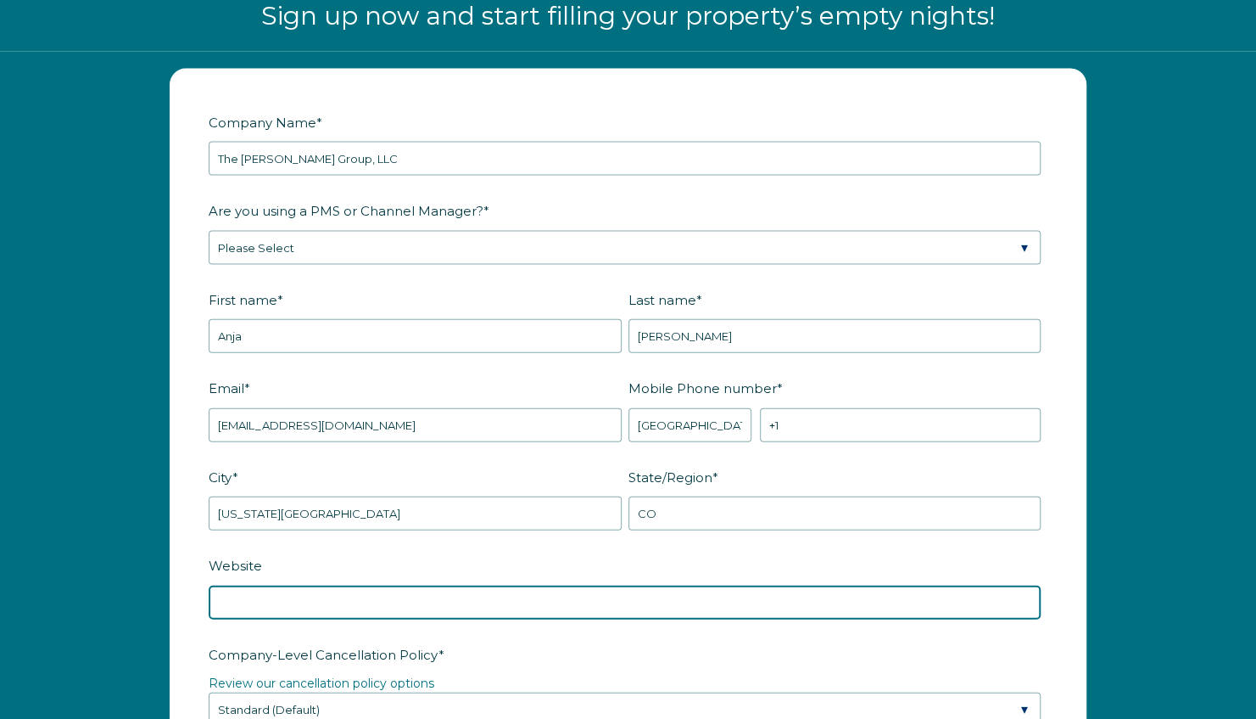
type input "www.thewynnegrp.com"
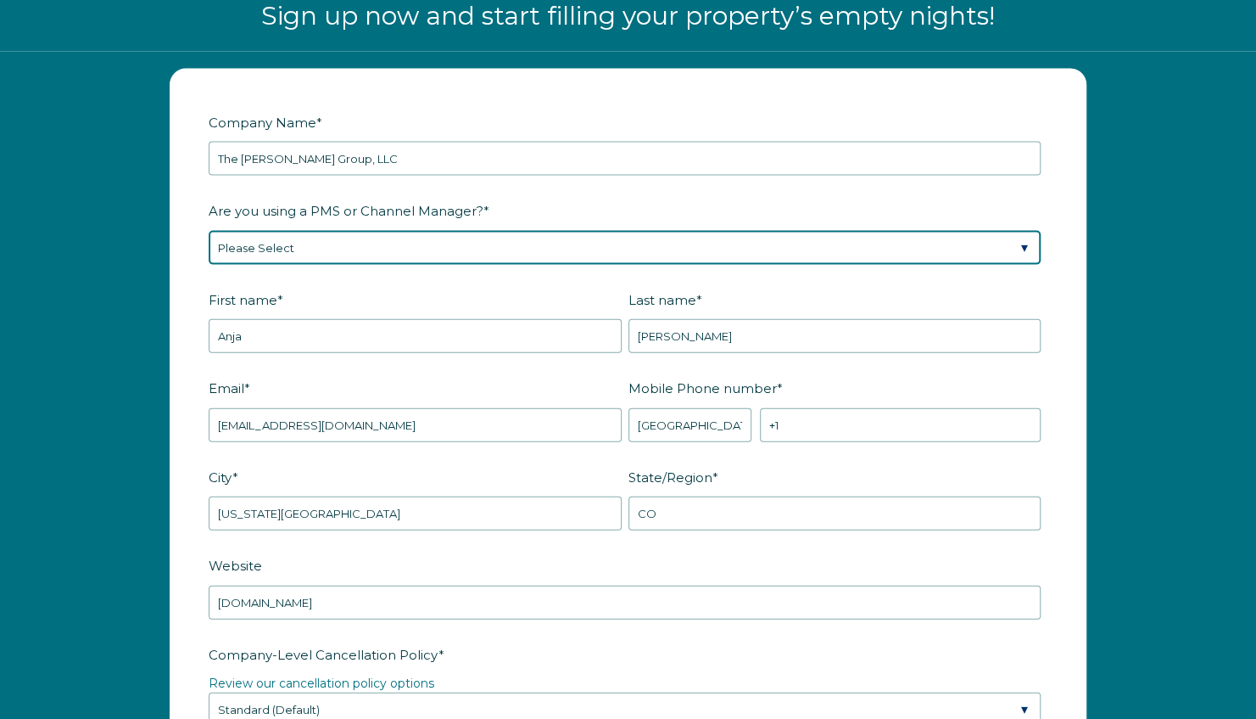
click at [338, 241] on select "Please Select Barefoot BookingPal Boost Brightside CiiRUS Escapia Guesty Hostaw…" at bounding box center [625, 248] width 832 height 34
select select "OwnerRez"
click at [209, 231] on select "Please Select Barefoot BookingPal Boost Brightside CiiRUS Escapia Guesty Hostaw…" at bounding box center [625, 248] width 832 height 34
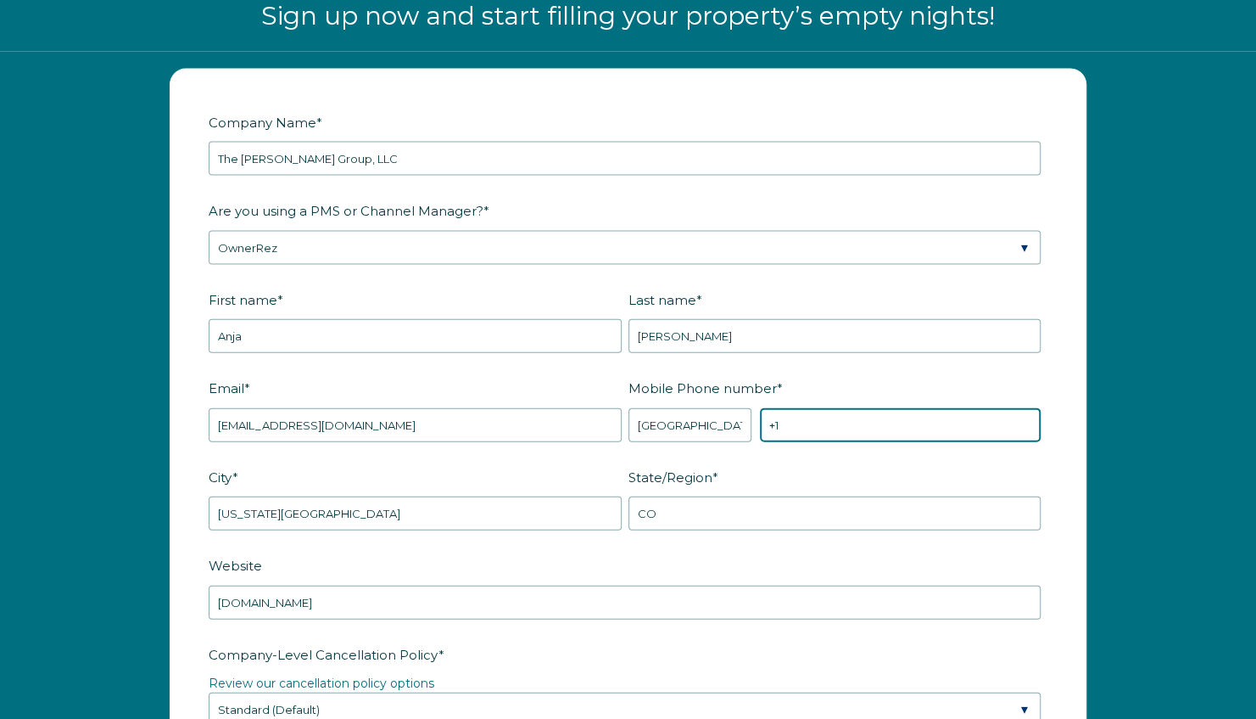
click at [814, 421] on input "+1" at bounding box center [900, 425] width 281 height 34
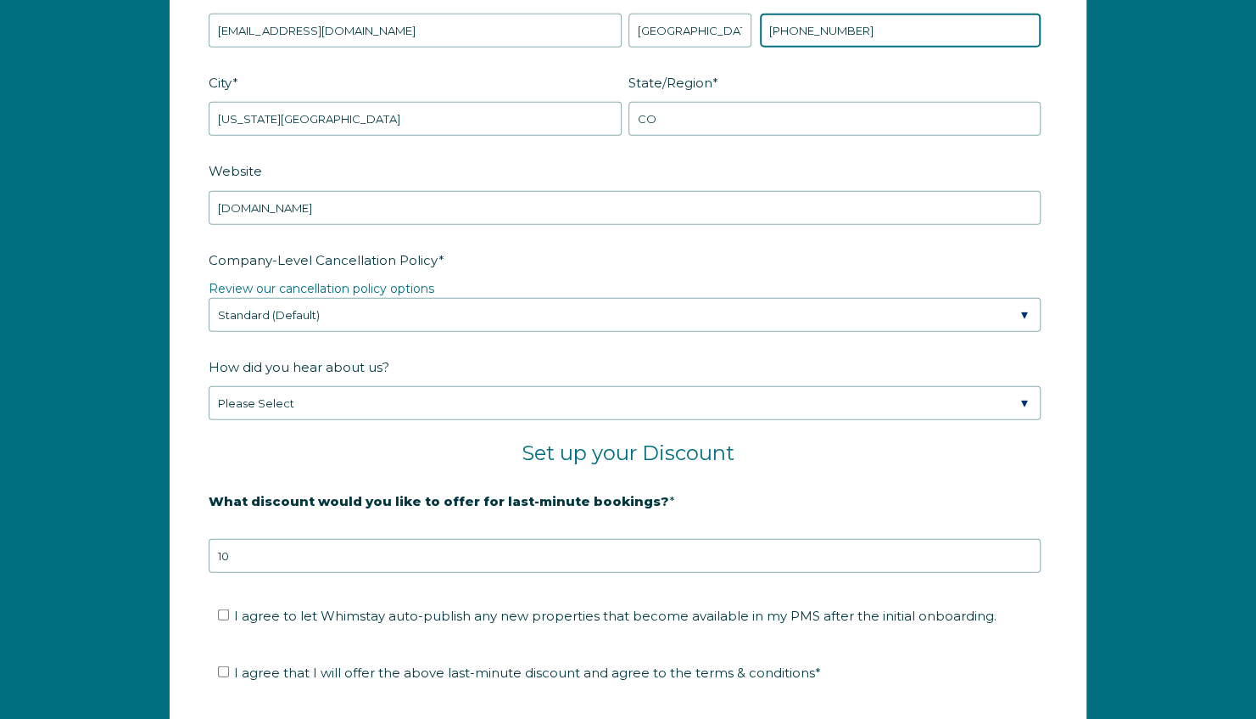
scroll to position [2493, 0]
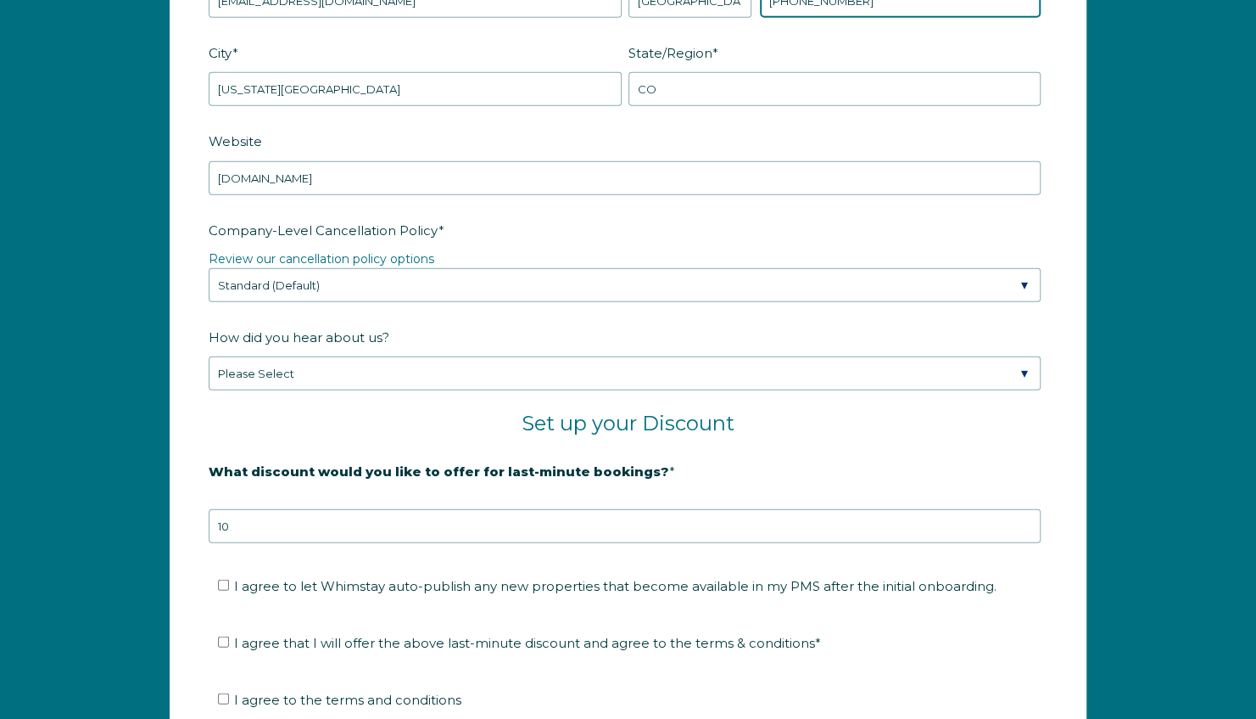
type input "[PHONE_NUMBER]"
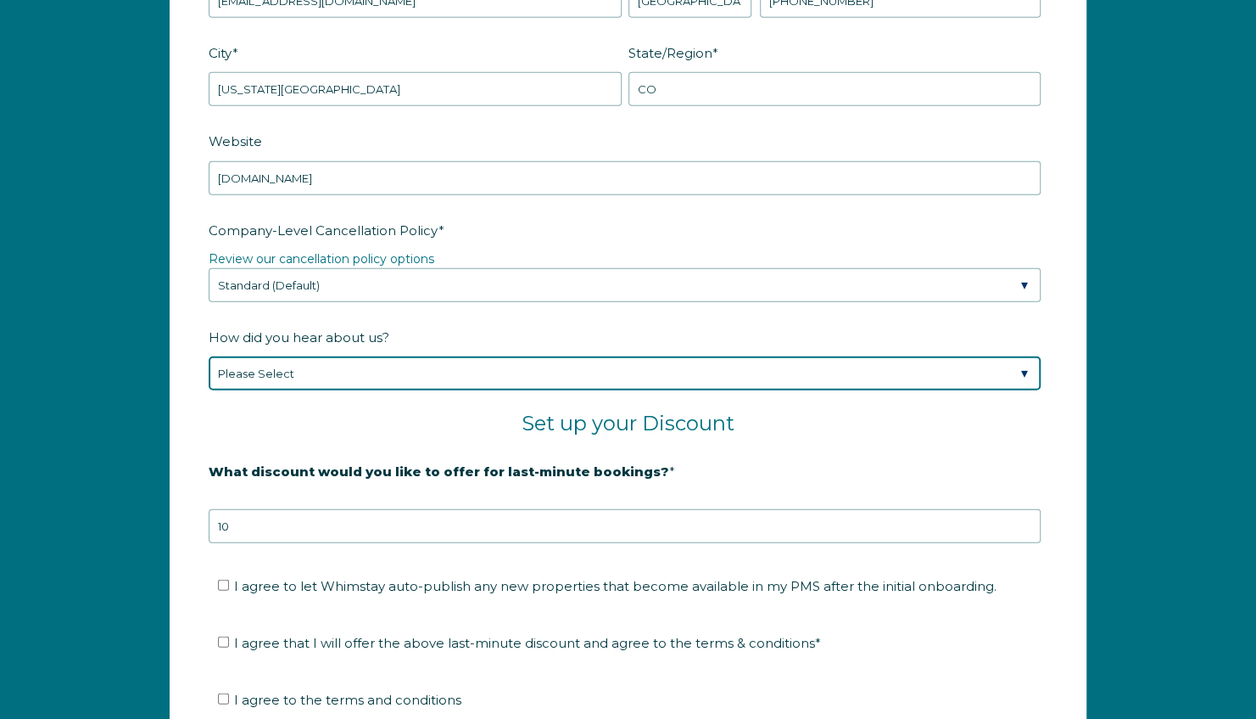
click at [308, 366] on select "Please Select Found Whimstay through a Google search Direct outreach from a Whi…" at bounding box center [625, 373] width 832 height 34
select select "Referral from a Friend"
click at [209, 356] on select "Please Select Found Whimstay through a Google search Direct outreach from a Whi…" at bounding box center [625, 373] width 832 height 34
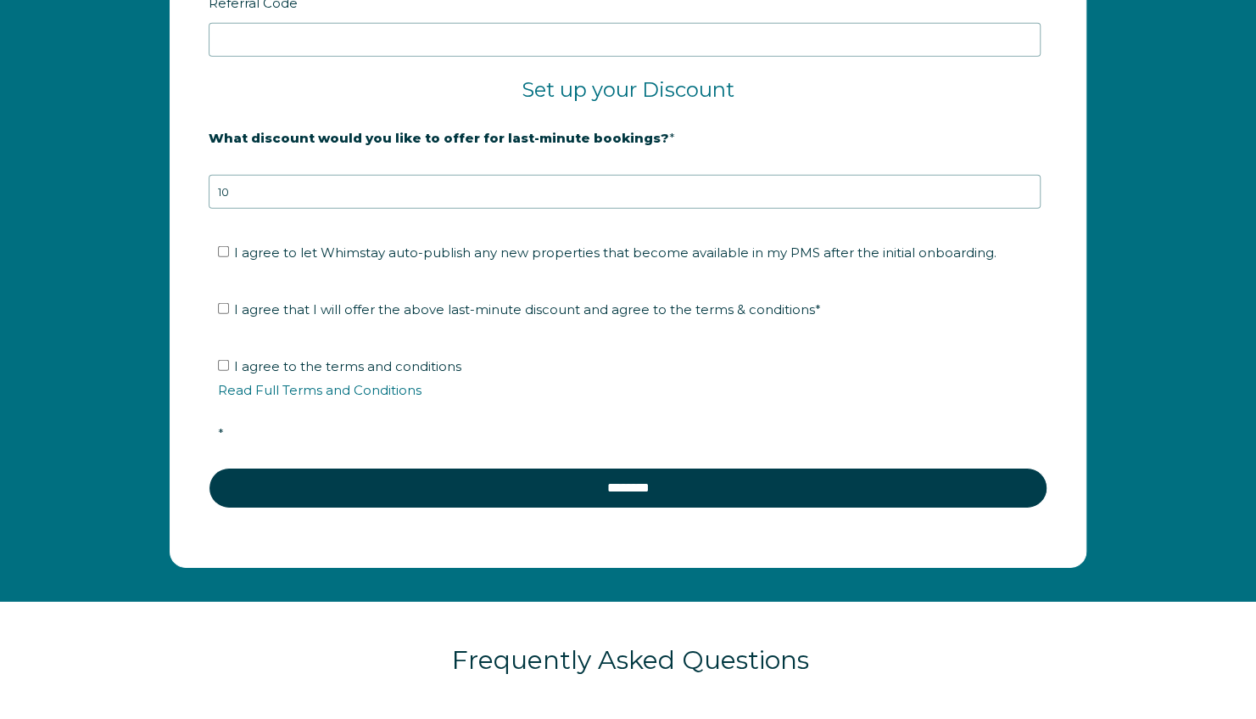
scroll to position [2917, 0]
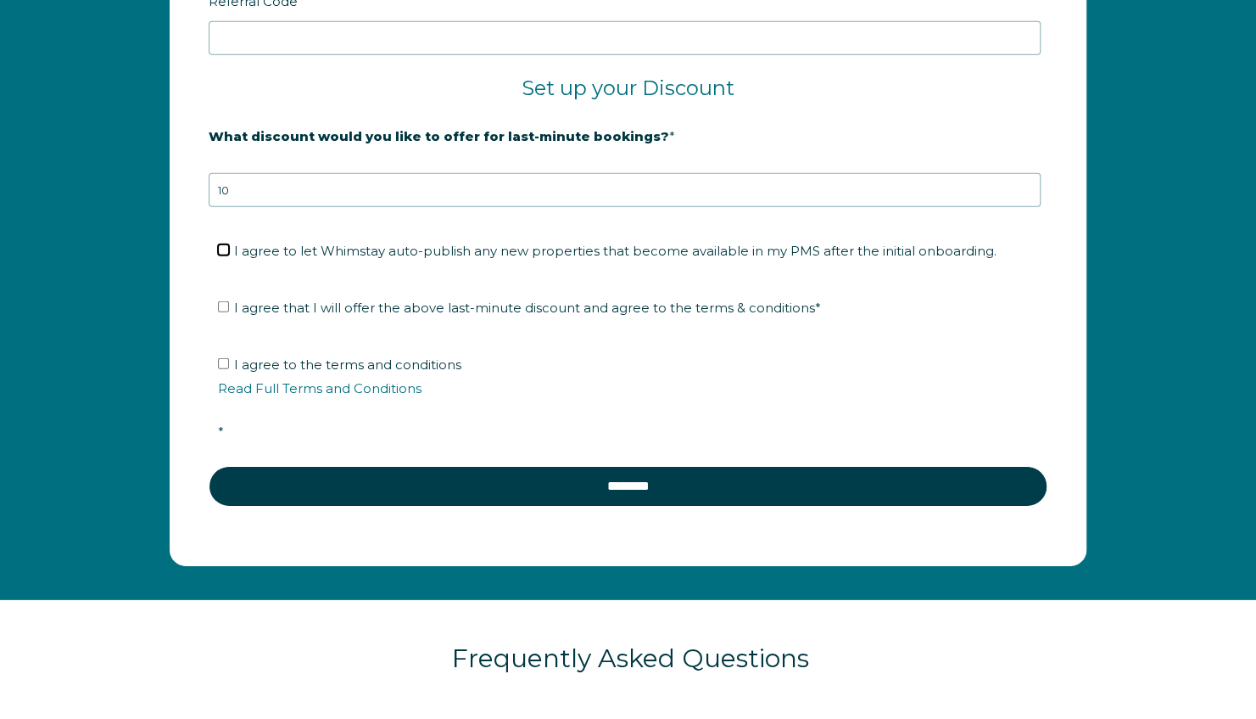
click at [225, 244] on input "I agree to let Whimstay auto-publish any new properties that become available i…" at bounding box center [223, 249] width 11 height 11
checkbox input "true"
drag, startPoint x: 227, startPoint y: 297, endPoint x: 225, endPoint y: 334, distance: 37.4
click at [227, 301] on input "I agree that I will offer the above last-minute discount and agree to the terms…" at bounding box center [223, 306] width 11 height 11
checkbox input "true"
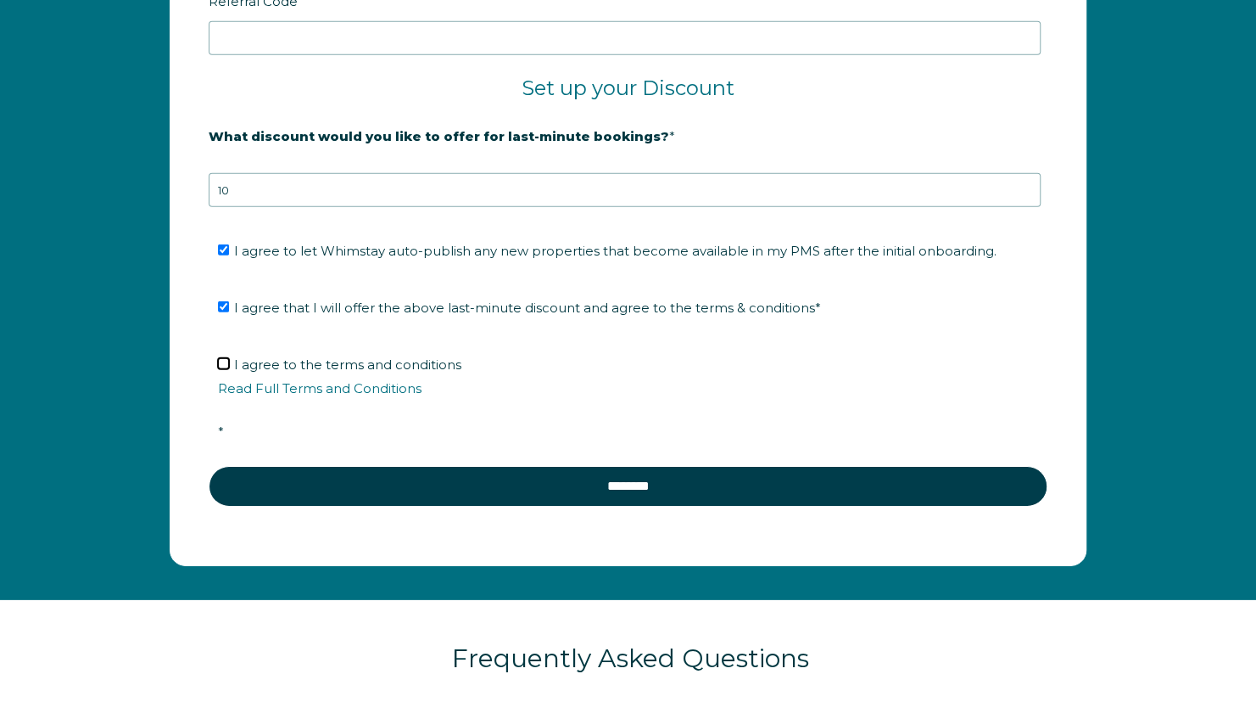
click at [224, 358] on input "I agree to the terms and conditions Read Full Terms and Conditions *" at bounding box center [223, 363] width 11 height 11
checkbox input "true"
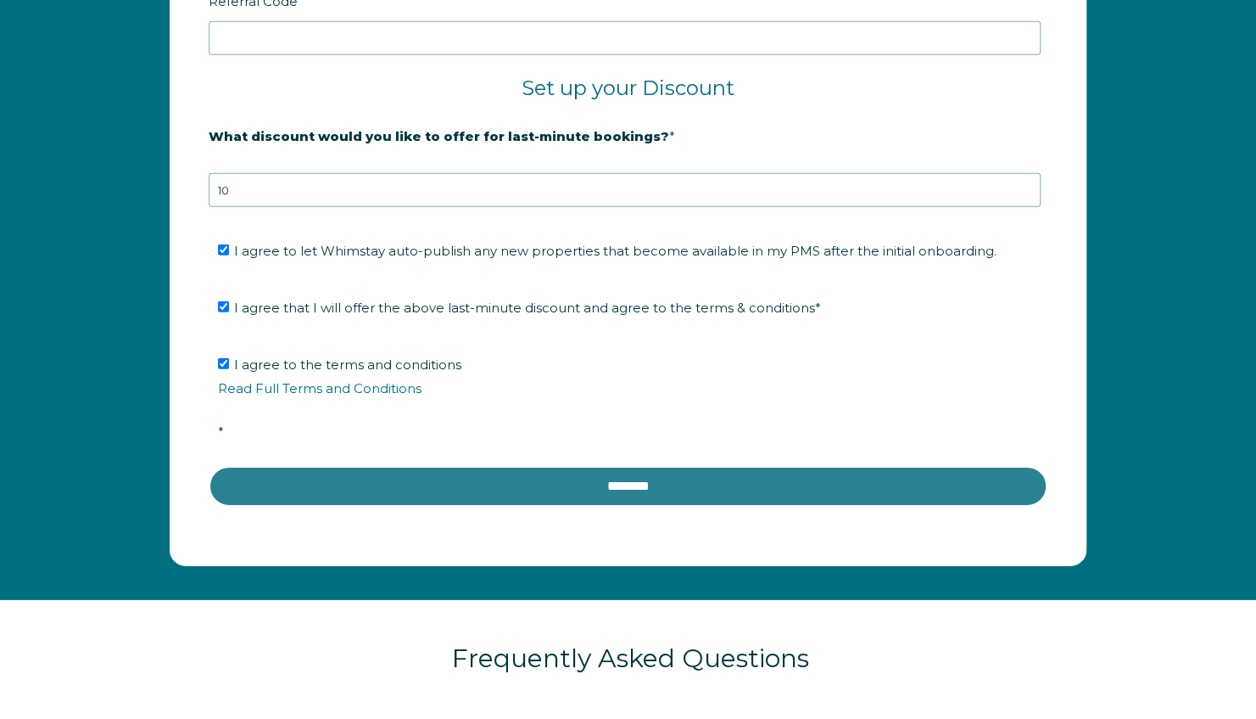
click at [602, 486] on input "********" at bounding box center [628, 486] width 839 height 41
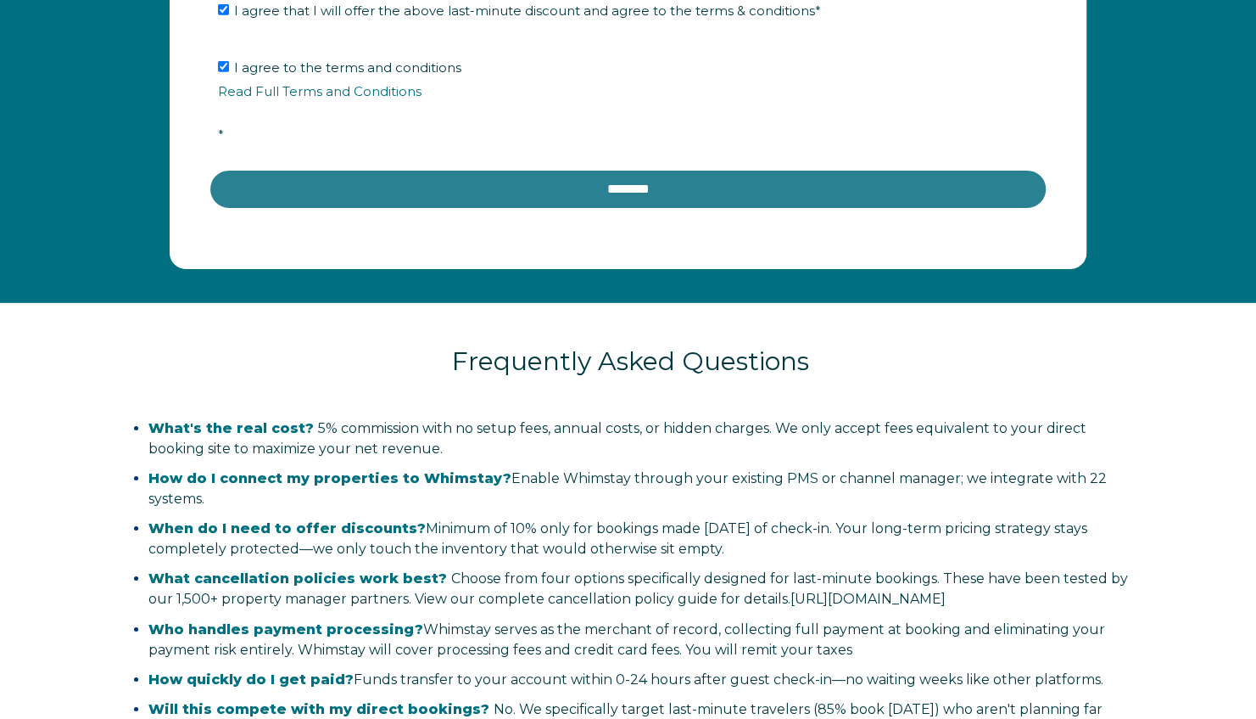
scroll to position [3256, 0]
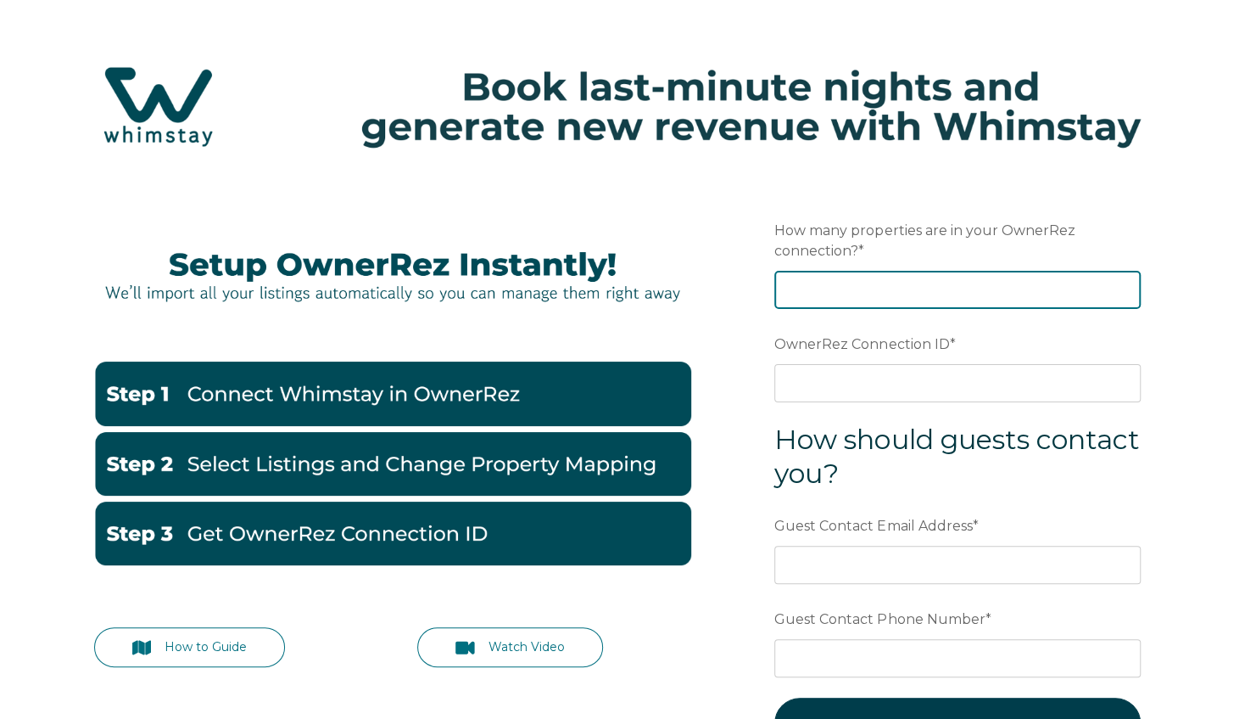
click at [925, 290] on input "How many properties are in your OwnerRez connection? *" at bounding box center [958, 289] width 367 height 37
type input "5"
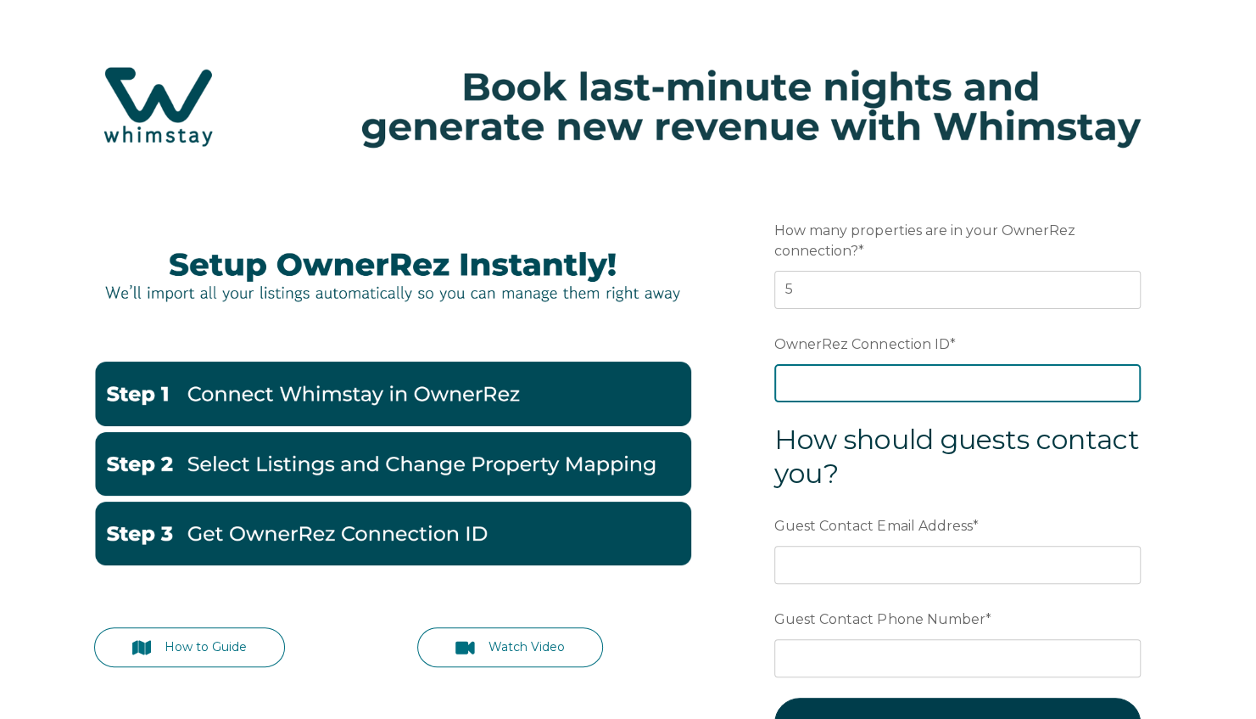
click at [915, 387] on input "OwnerRez Connection ID *" at bounding box center [958, 382] width 367 height 37
paste input "ora7ccddf81fx"
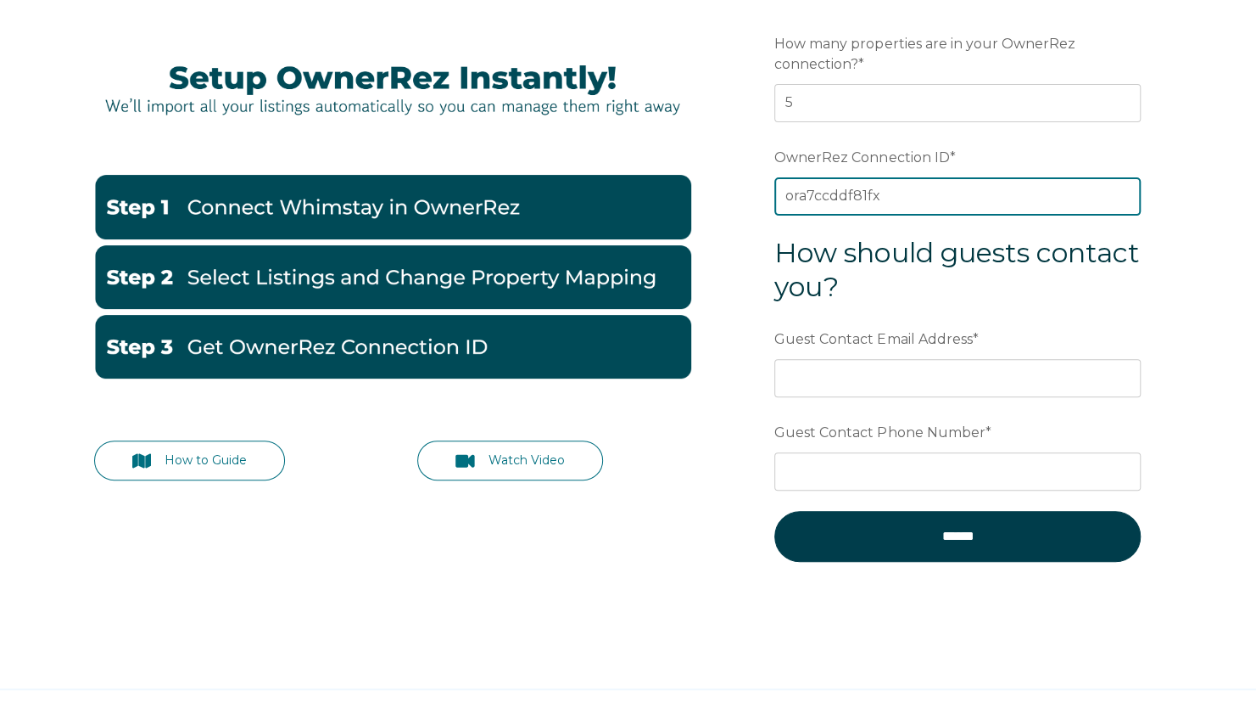
scroll to position [254, 0]
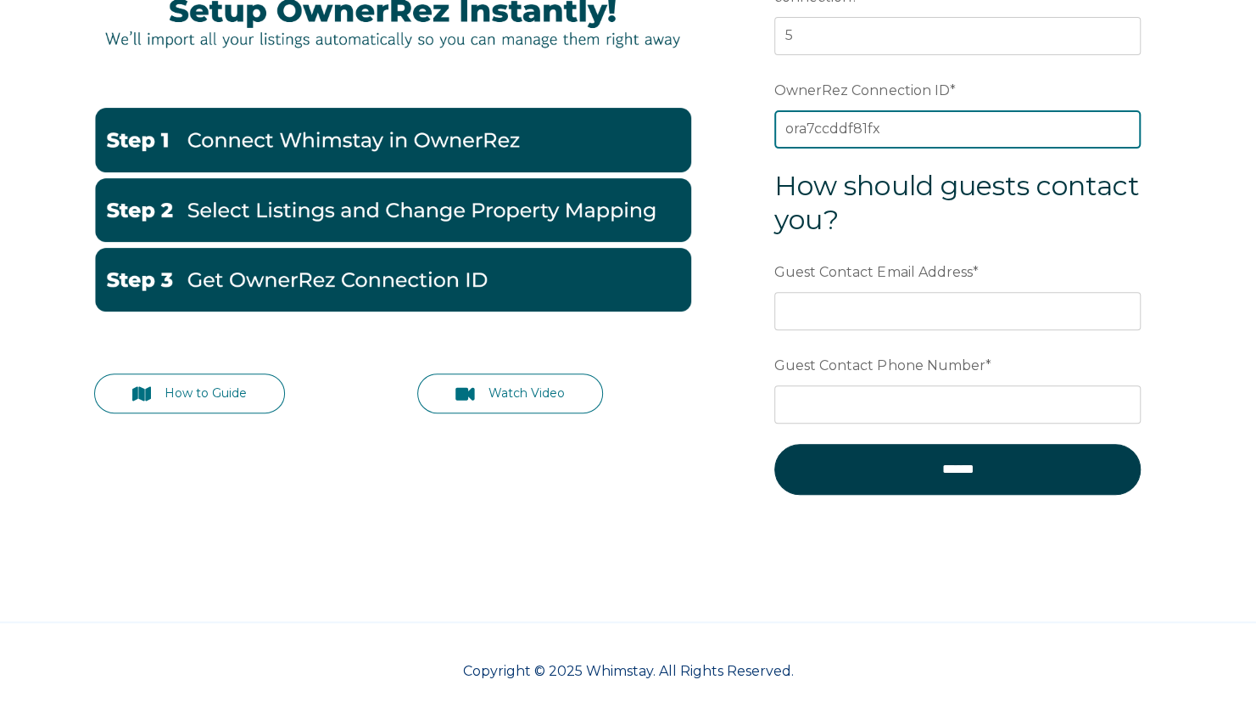
type input "ora7ccddf81fx"
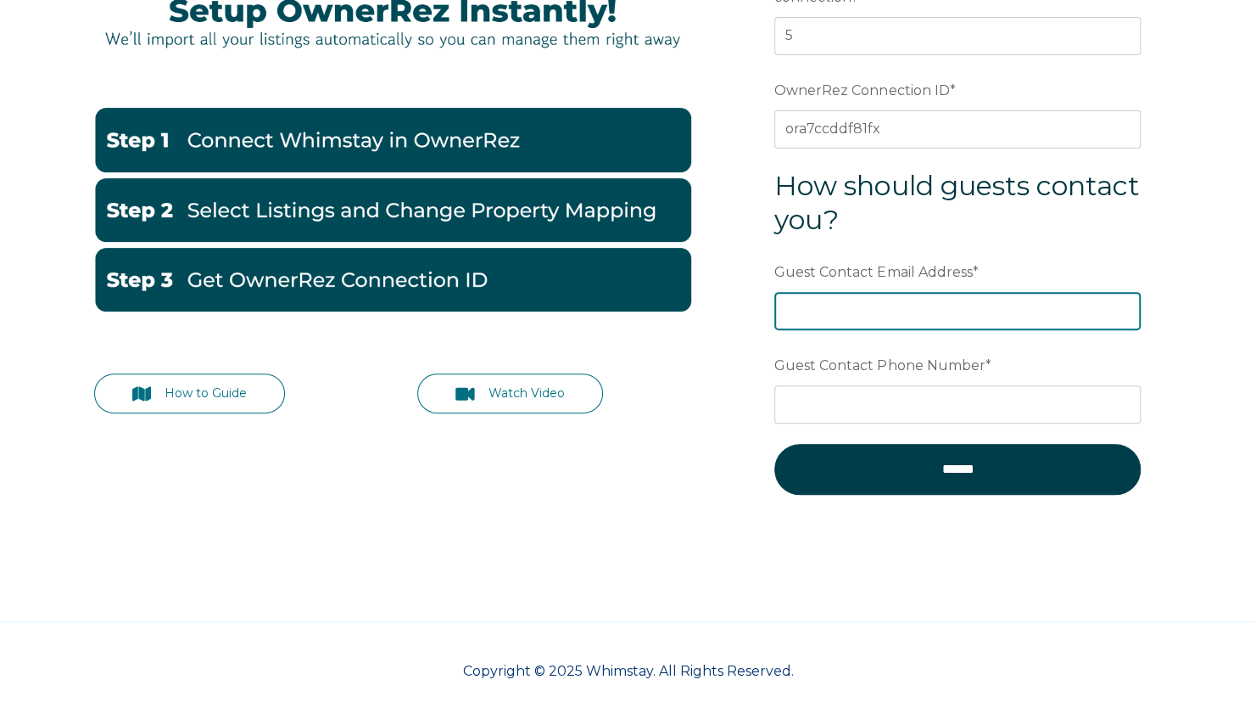
click at [875, 309] on input "Guest Contact Email Address *" at bounding box center [958, 310] width 367 height 37
type input "wynnemtnliving@gmail.com"
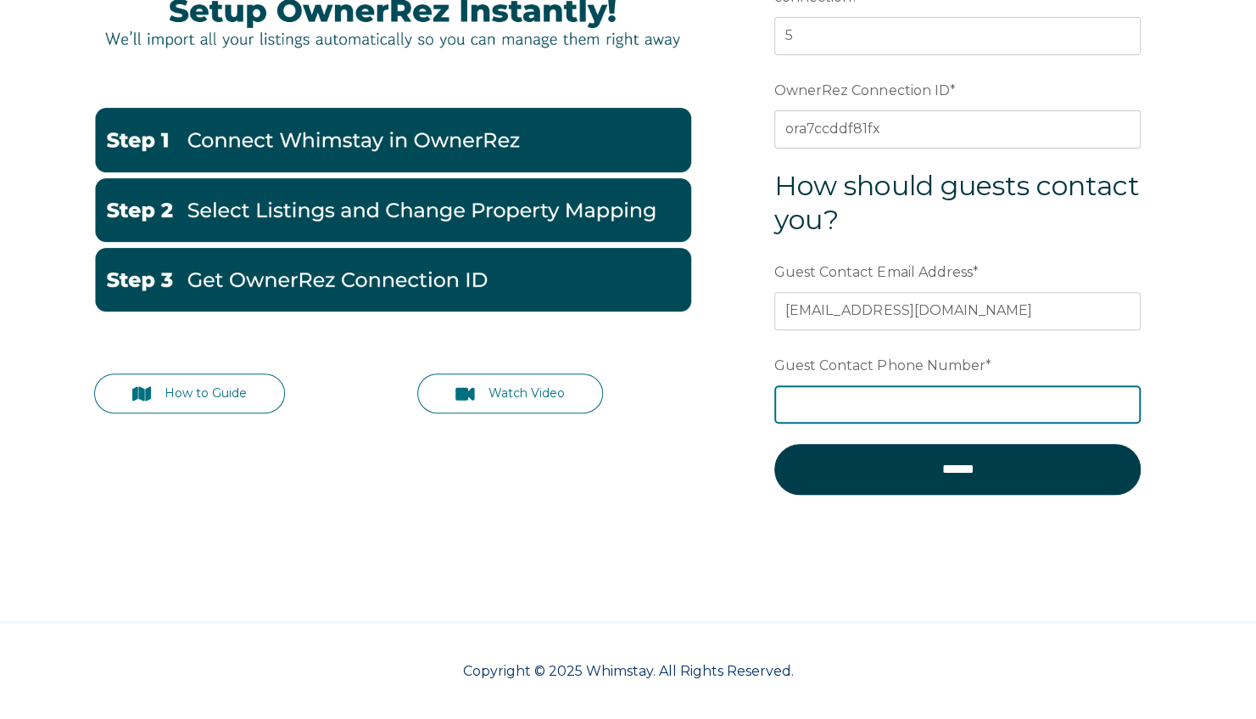
type input "+1 7193750566"
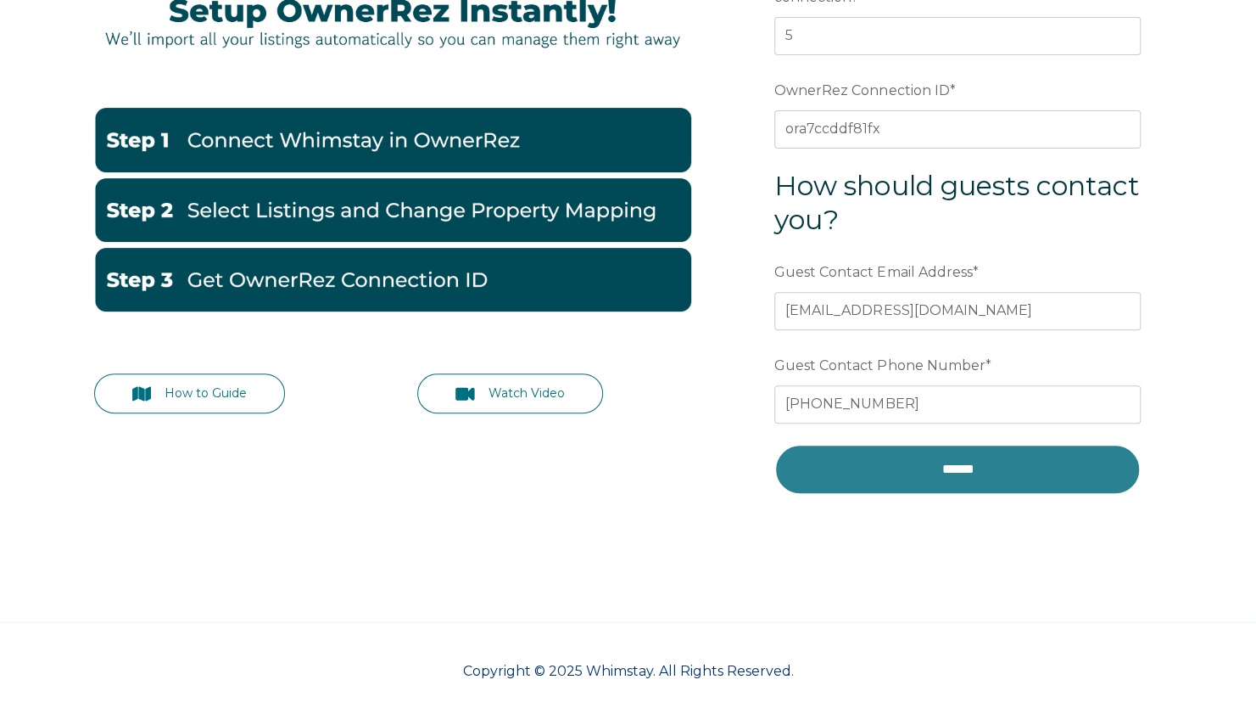
click at [937, 467] on input "******" at bounding box center [958, 469] width 367 height 51
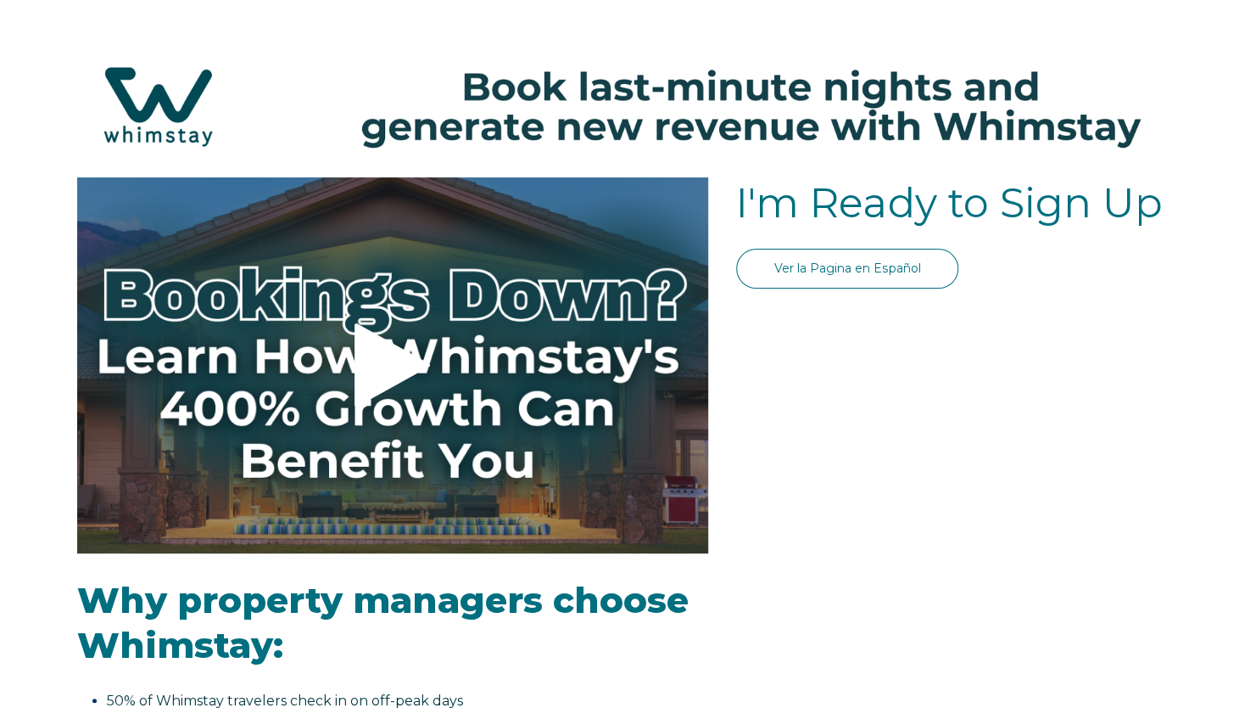
select select "US"
select select "Standard"
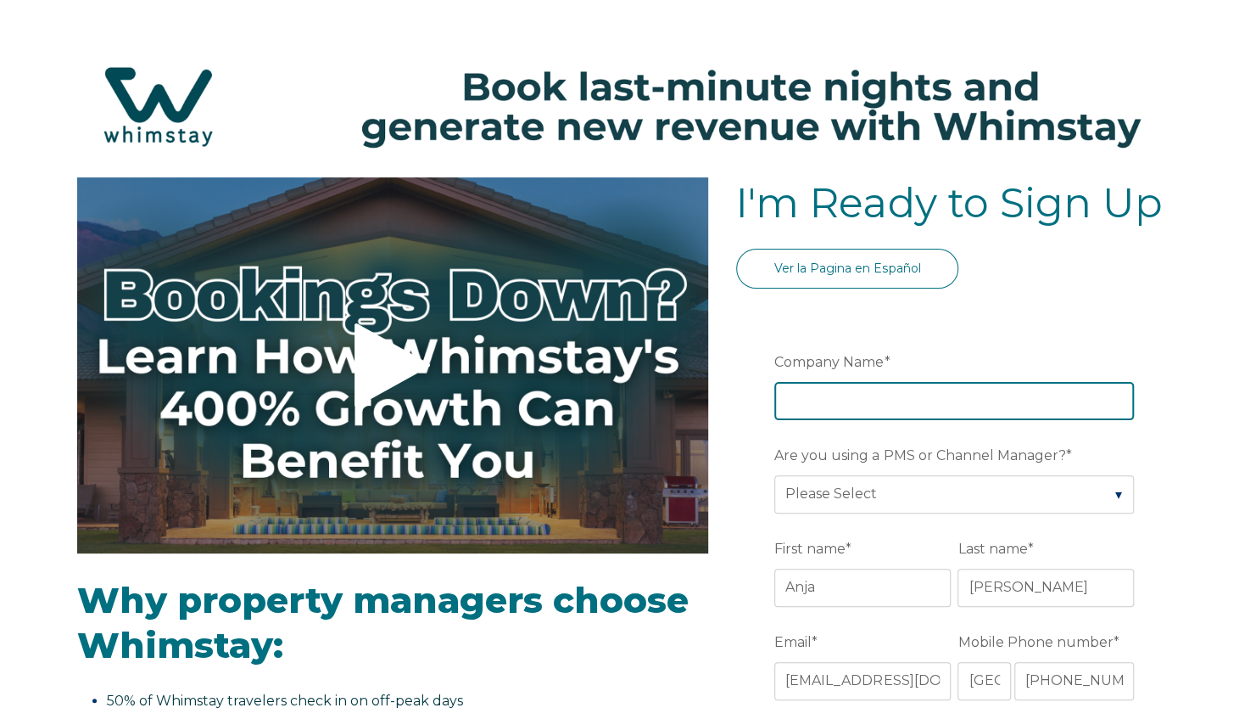
click at [864, 397] on input "Company Name *" at bounding box center [955, 400] width 360 height 37
type input "The [PERSON_NAME] Group, LLC"
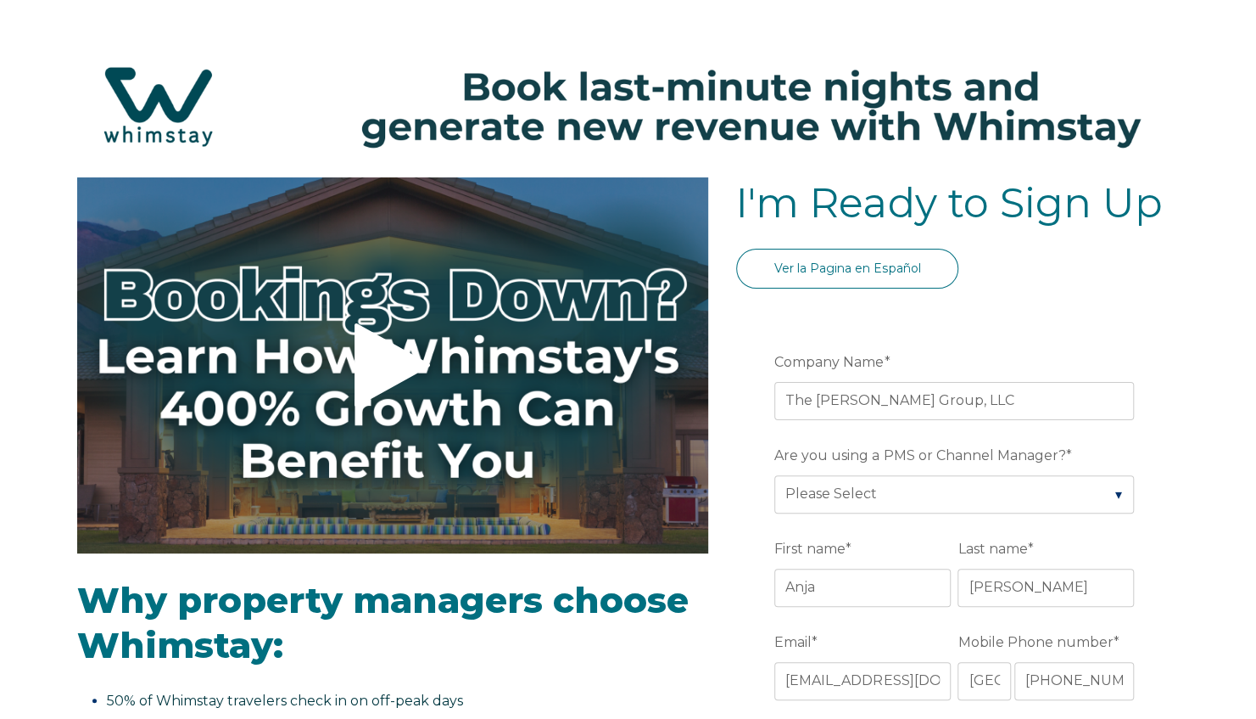
type input "[US_STATE][GEOGRAPHIC_DATA]"
type input "CO"
type input "www.thewynnegrp.com"
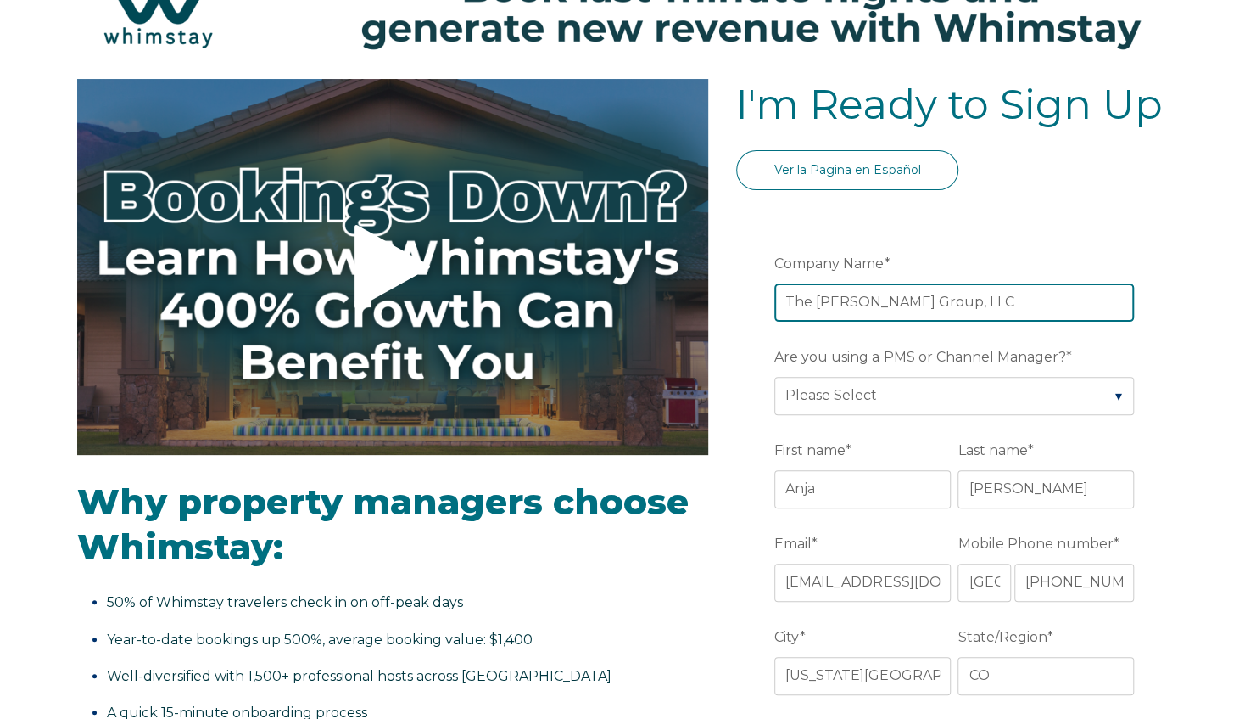
scroll to position [170, 0]
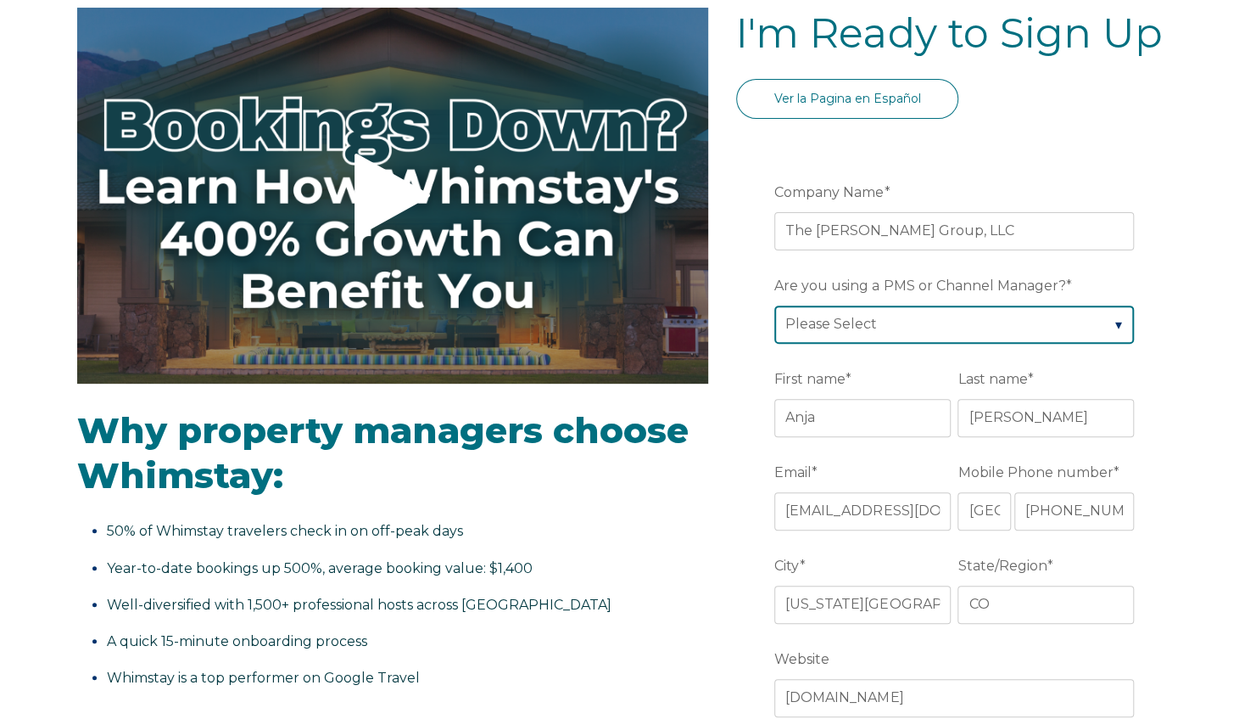
click at [927, 317] on select "Please Select Barefoot BookingPal Boost Brightside CiiRUS Escapia Guesty Hostaw…" at bounding box center [955, 323] width 360 height 37
select select "OwnerRez"
click at [775, 305] on select "Please Select Barefoot BookingPal Boost Brightside CiiRUS Escapia Guesty Hostaw…" at bounding box center [955, 323] width 360 height 37
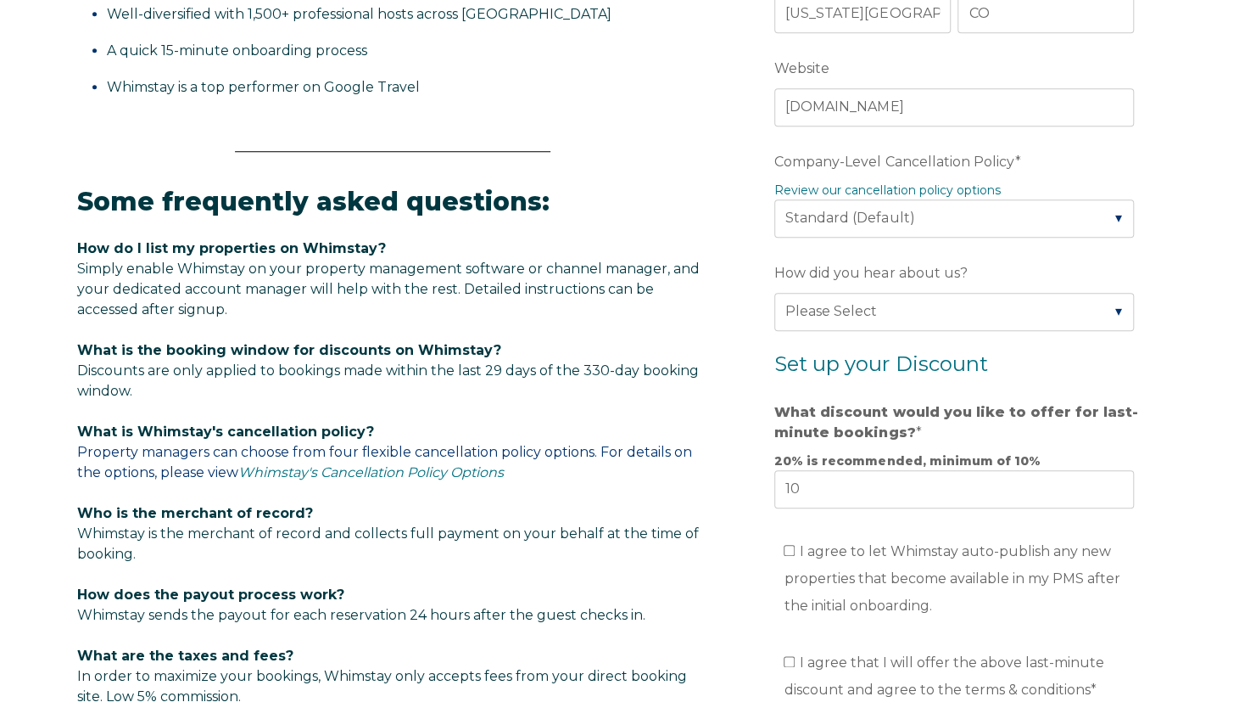
scroll to position [764, 0]
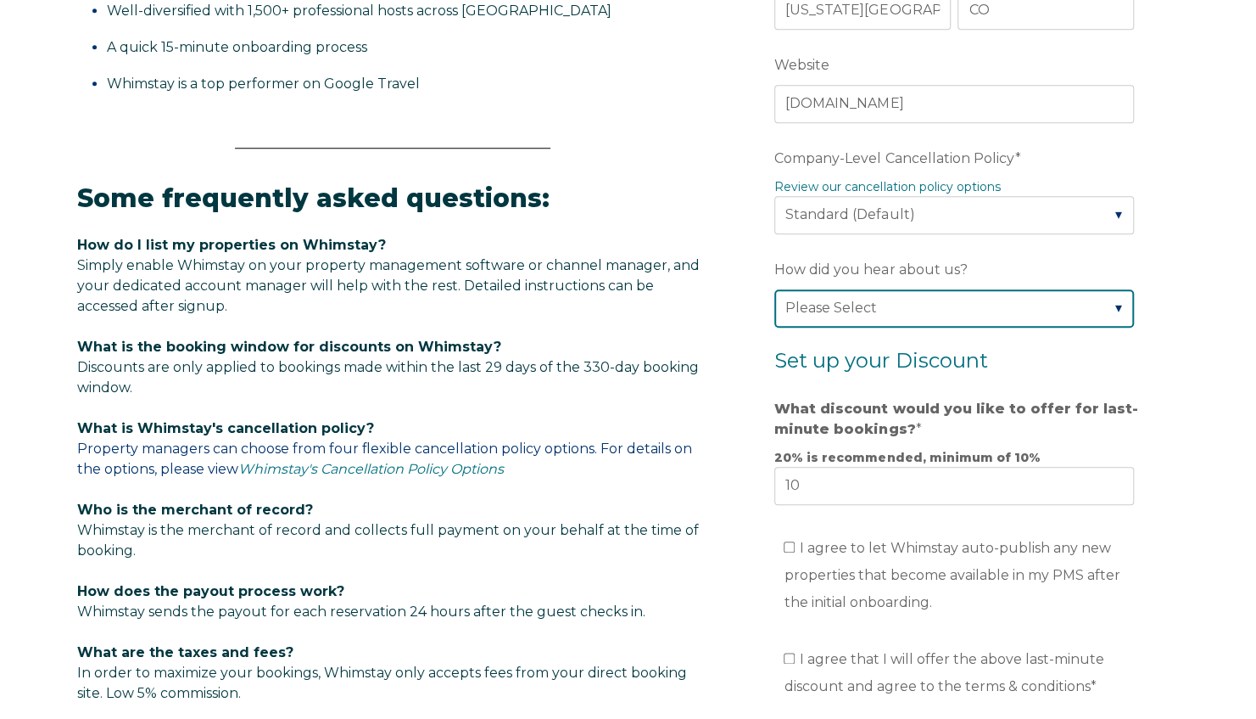
click at [926, 294] on select "Please Select Found Whimstay through a Google search Direct outreach from a Whi…" at bounding box center [955, 307] width 360 height 37
select select "Referral from a Friend"
click at [775, 289] on select "Please Select Found Whimstay through a Google search Direct outreach from a Whi…" at bounding box center [955, 307] width 360 height 37
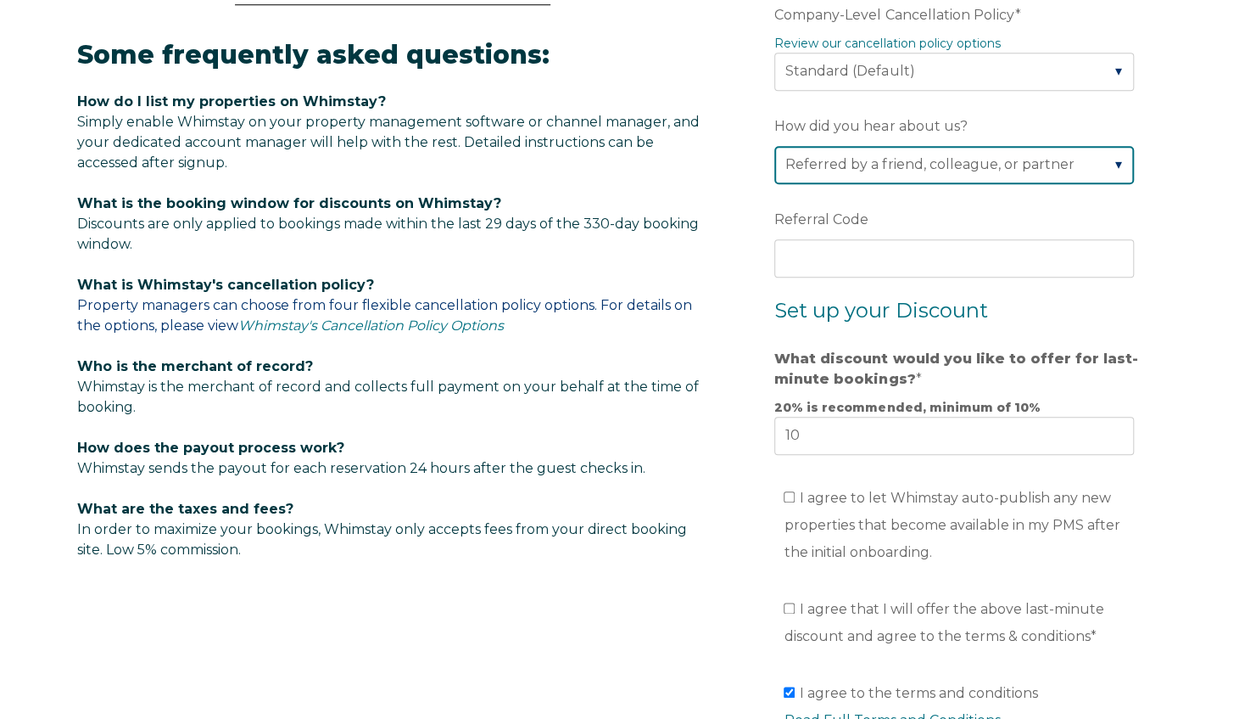
scroll to position [1018, 0]
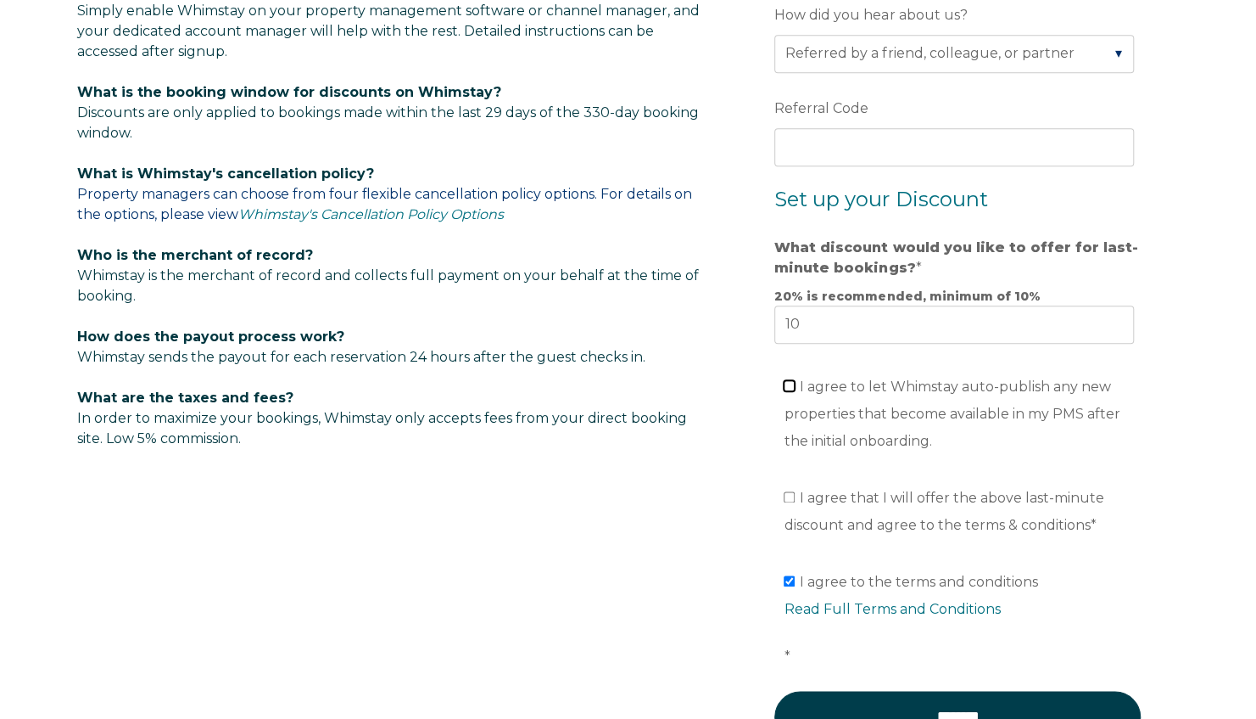
click at [794, 380] on input "I agree to let Whimstay auto-publish any new properties that become available i…" at bounding box center [789, 385] width 11 height 11
checkbox input "true"
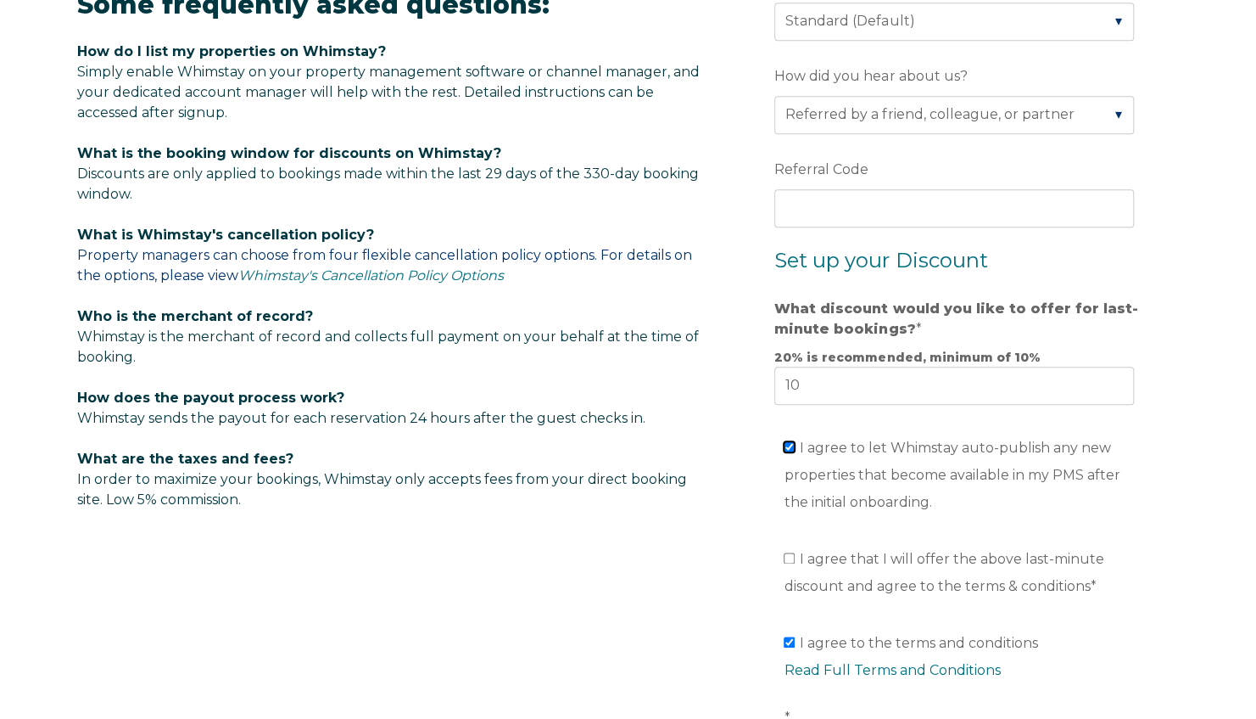
scroll to position [933, 0]
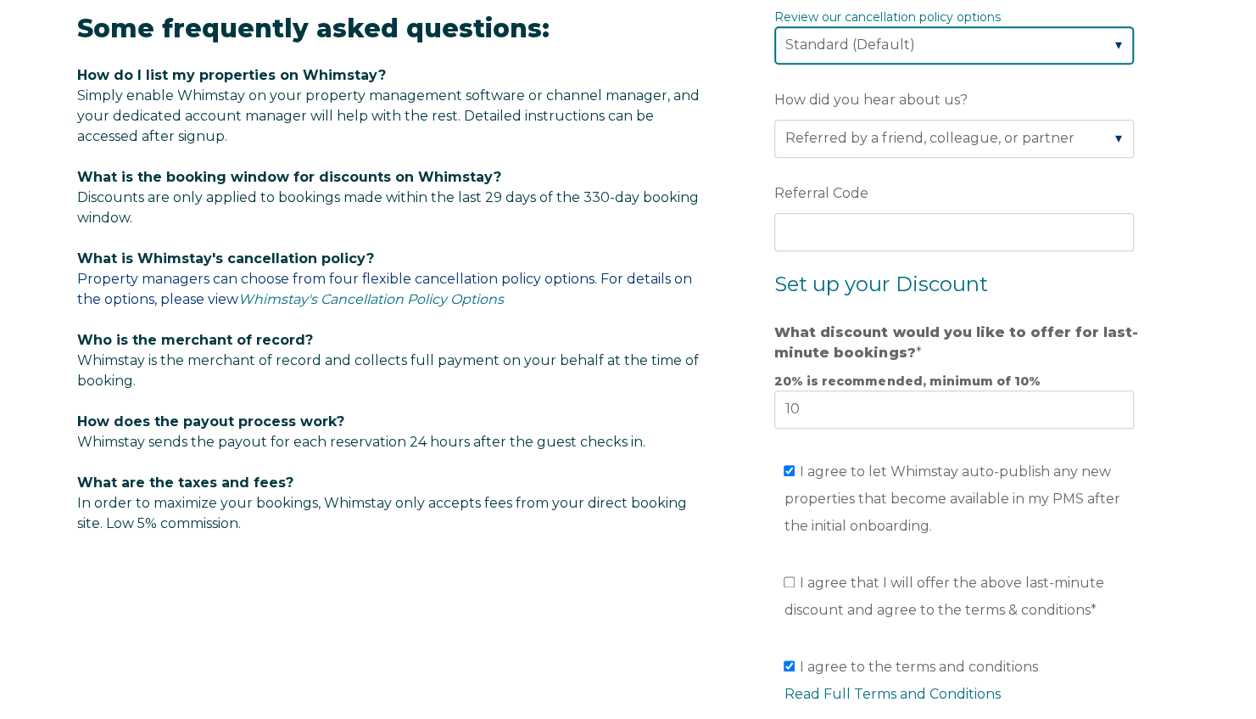
click at [923, 53] on select "Please Select Partial Standard (Default) Moderate Strict" at bounding box center [955, 44] width 360 height 37
select select "Moderate"
click at [775, 26] on select "Please Select Partial Standard (Default) Moderate Strict" at bounding box center [955, 44] width 360 height 37
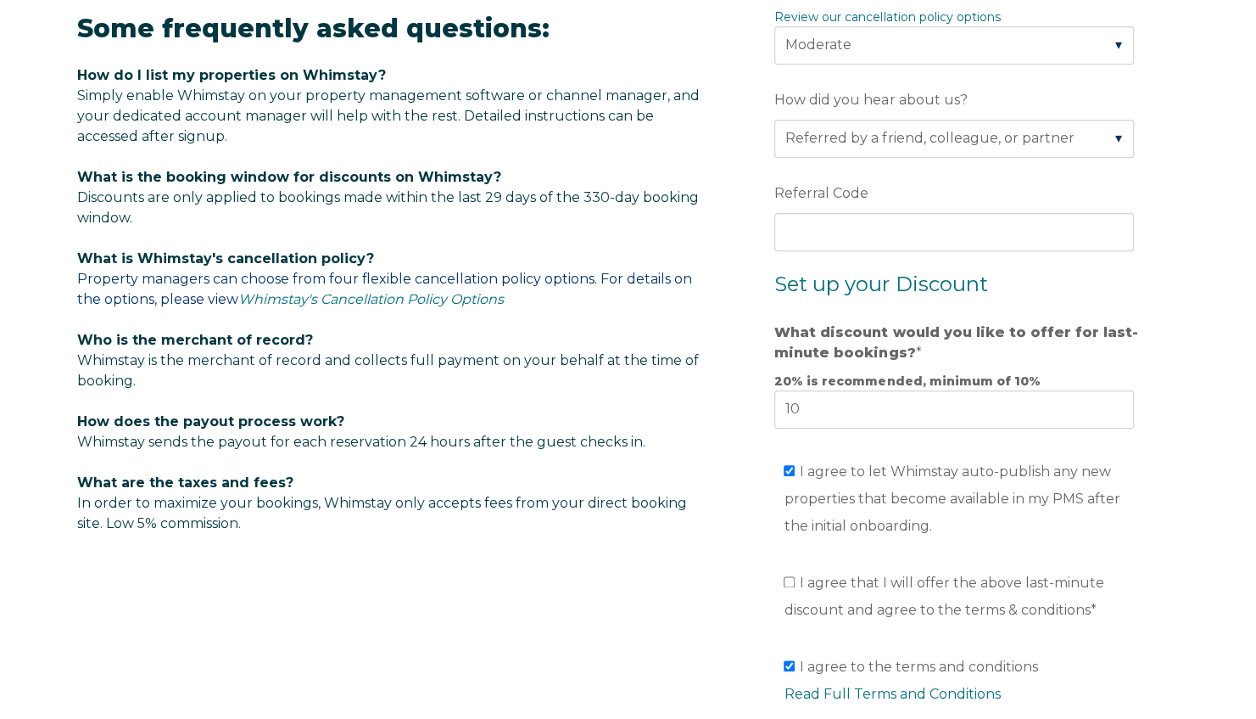
click at [791, 569] on li "I agree that I will offer the above last-minute discount and agree to the terms…" at bounding box center [964, 596] width 360 height 54
click at [790, 577] on input "I agree that I will offer the above last-minute discount and agree to the terms…" at bounding box center [789, 581] width 11 height 11
checkbox input "true"
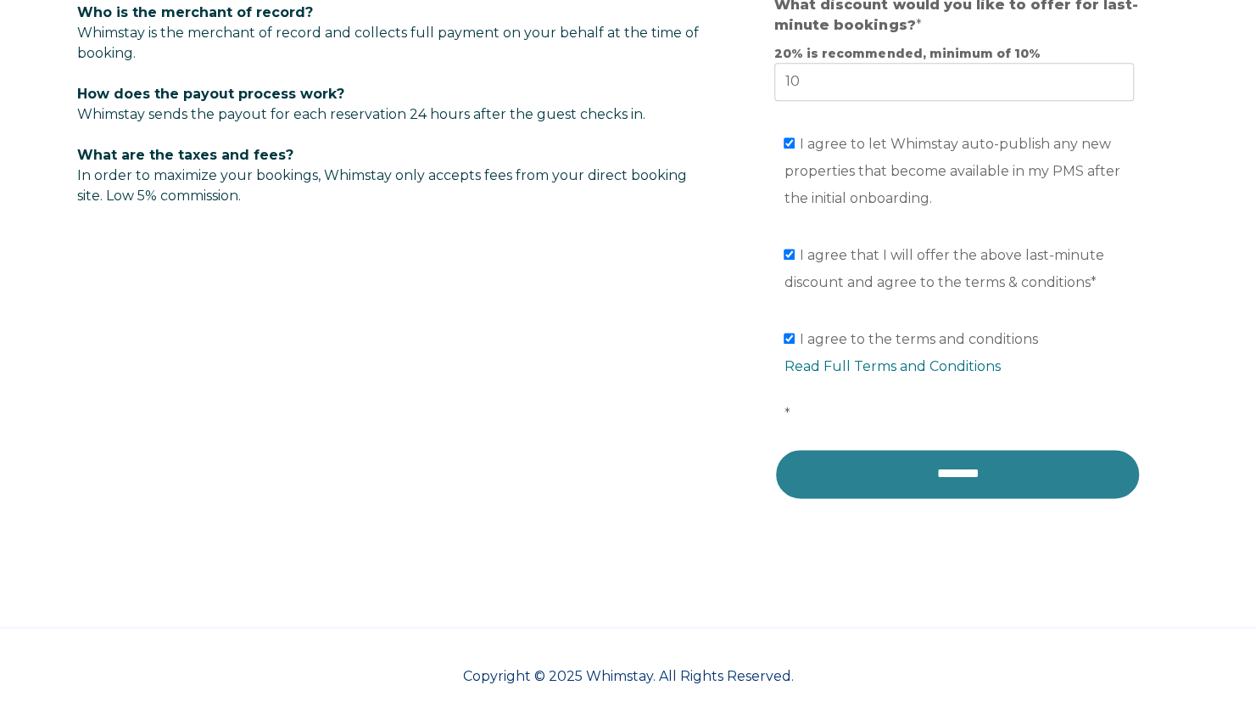
click at [965, 468] on input "********" at bounding box center [958, 473] width 367 height 51
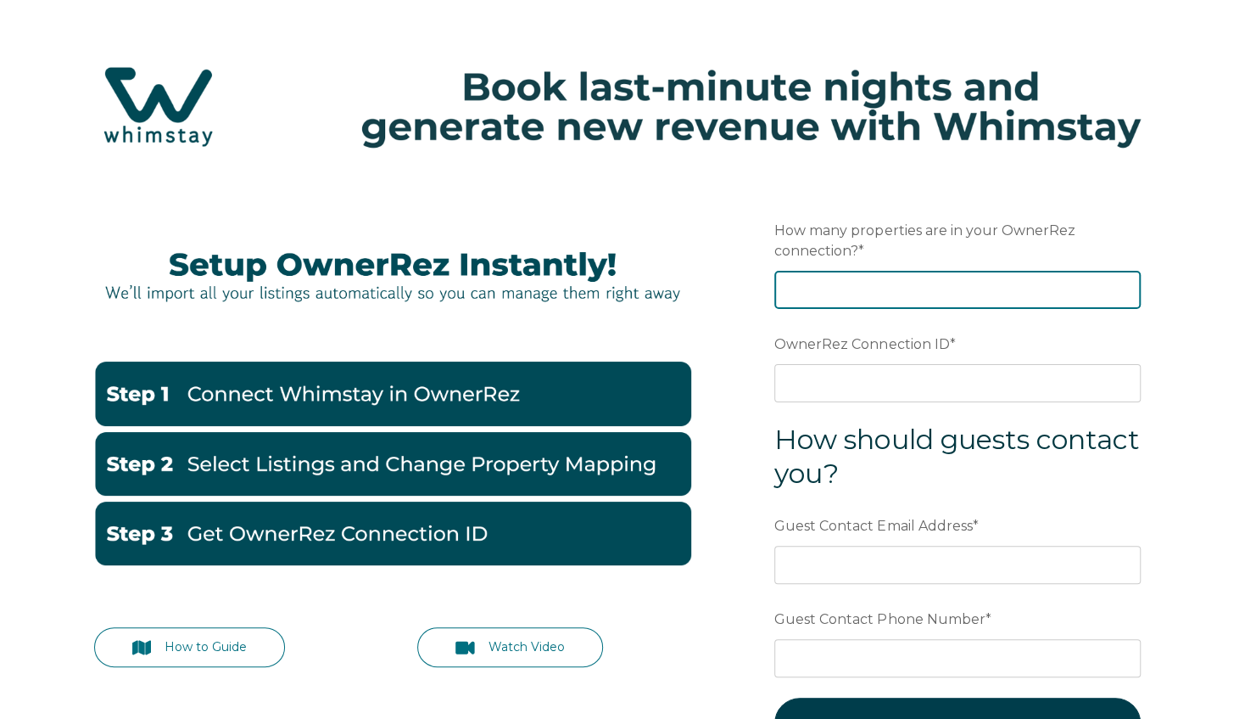
click at [933, 288] on input "How many properties are in your OwnerRez connection? *" at bounding box center [958, 289] width 367 height 37
type input "5"
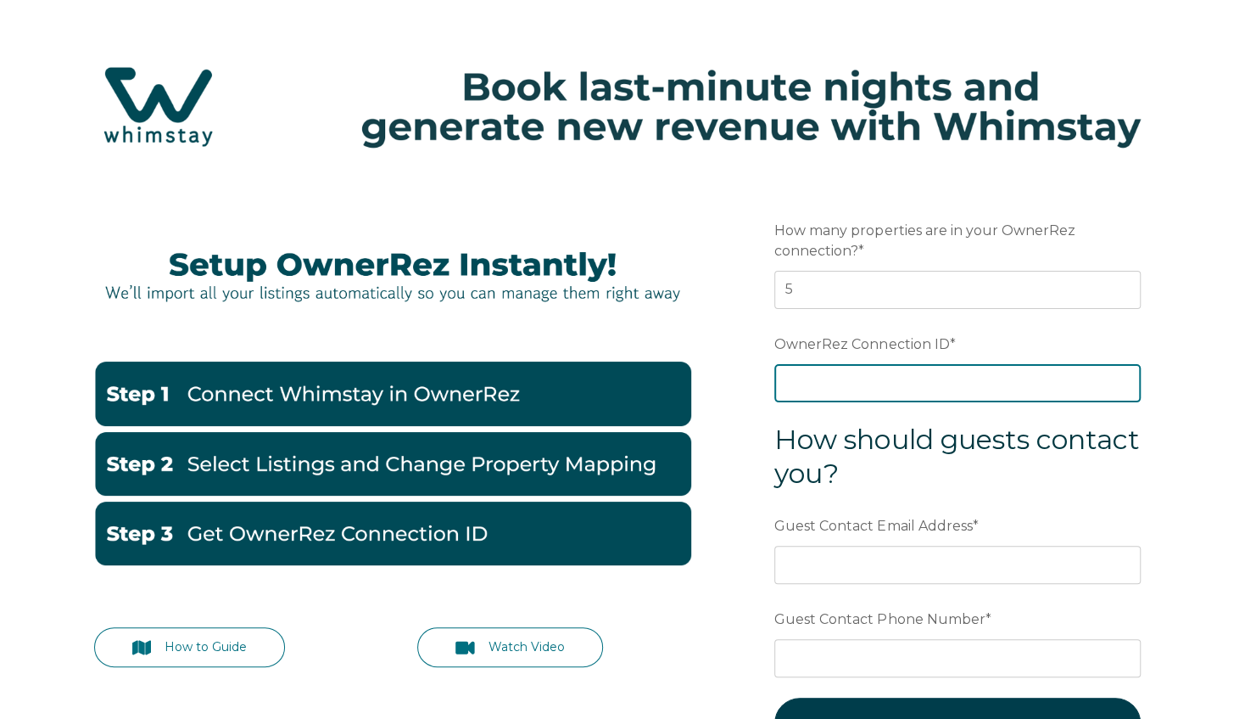
type input "ora7ccddf81fx"
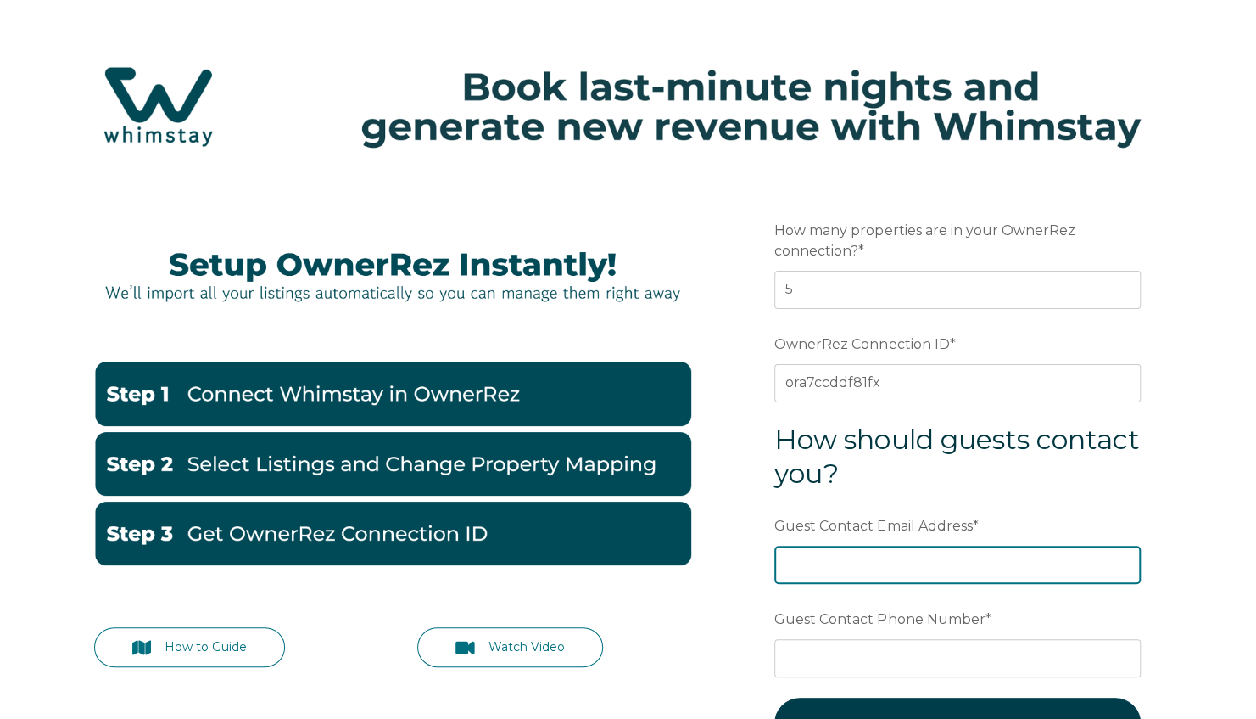
type input "[EMAIL_ADDRESS][DOMAIN_NAME]"
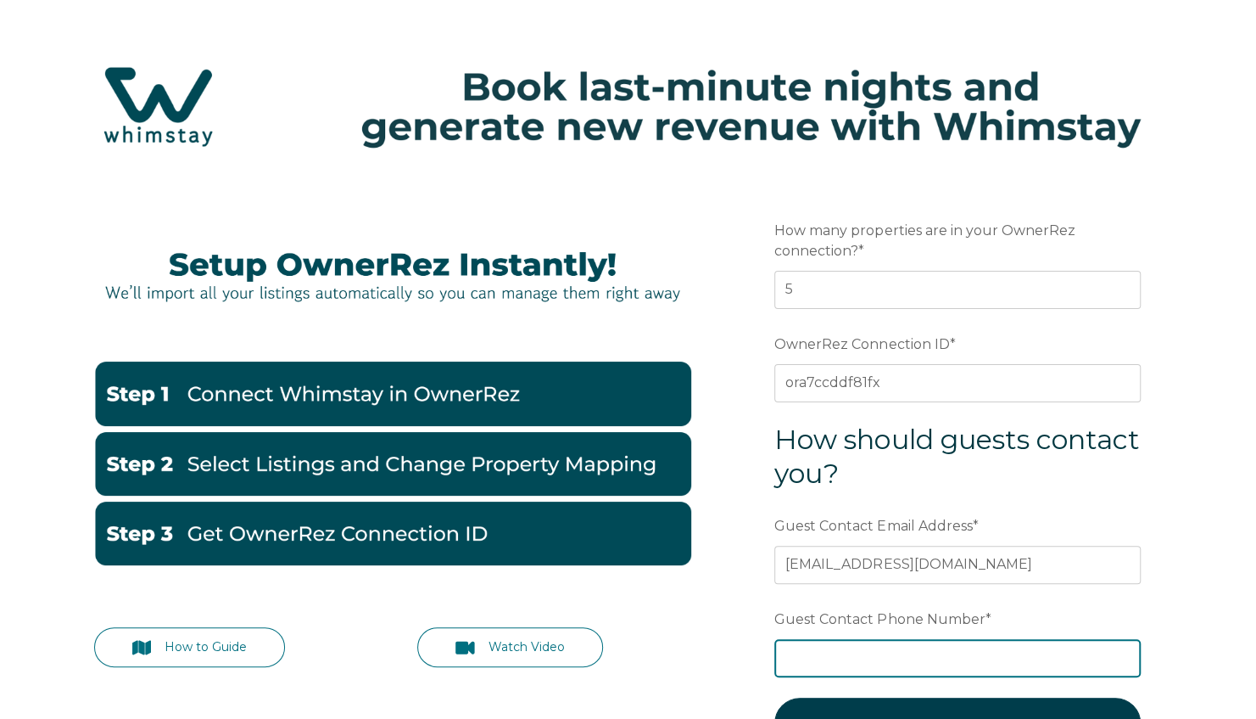
type input "[PHONE_NUMBER]"
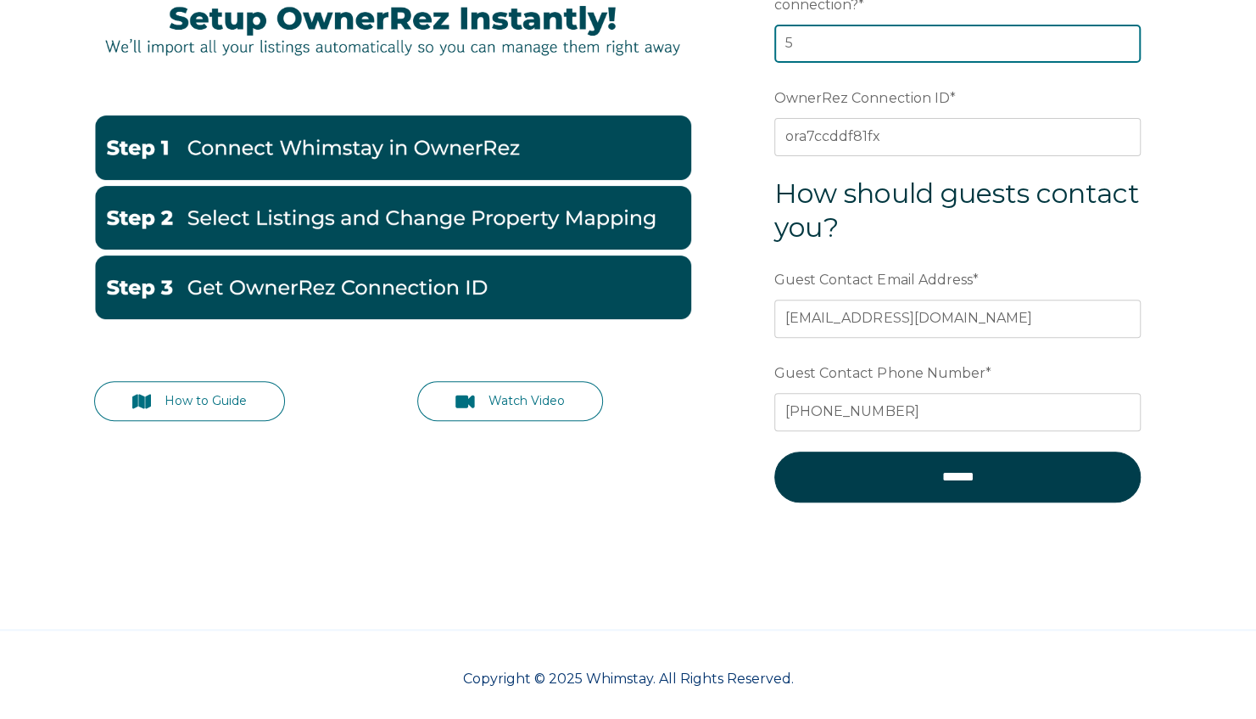
scroll to position [254, 0]
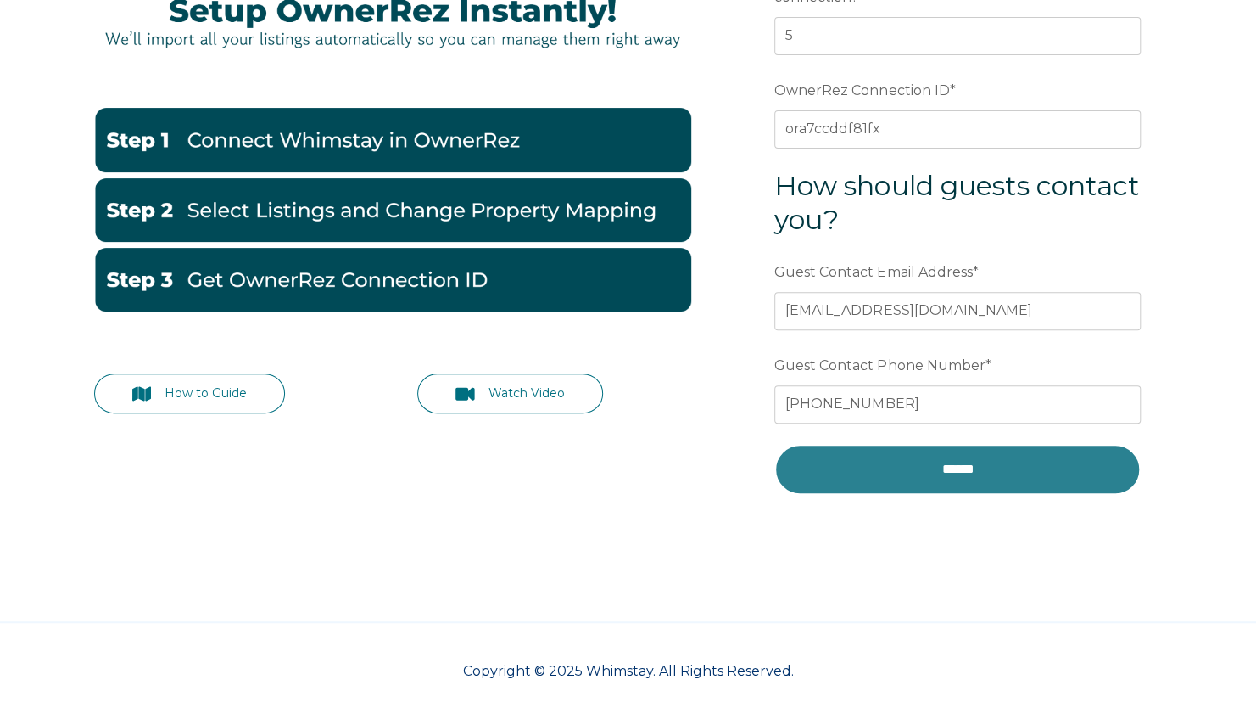
click at [974, 473] on input "******" at bounding box center [958, 469] width 367 height 51
